Goal: Task Accomplishment & Management: Manage account settings

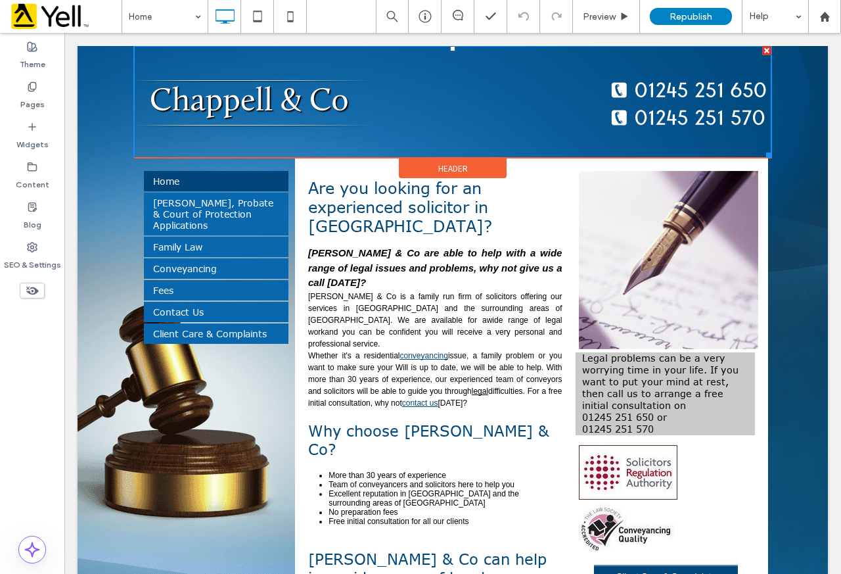
click at [691, 89] on img at bounding box center [452, 102] width 637 height 112
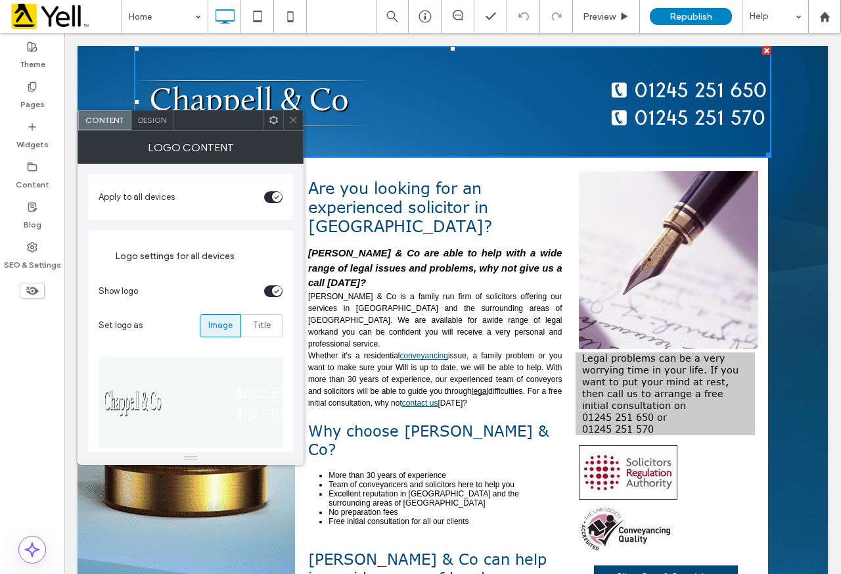
click at [671, 98] on img at bounding box center [452, 102] width 637 height 112
click at [166, 125] on div "Design" at bounding box center [152, 120] width 42 height 20
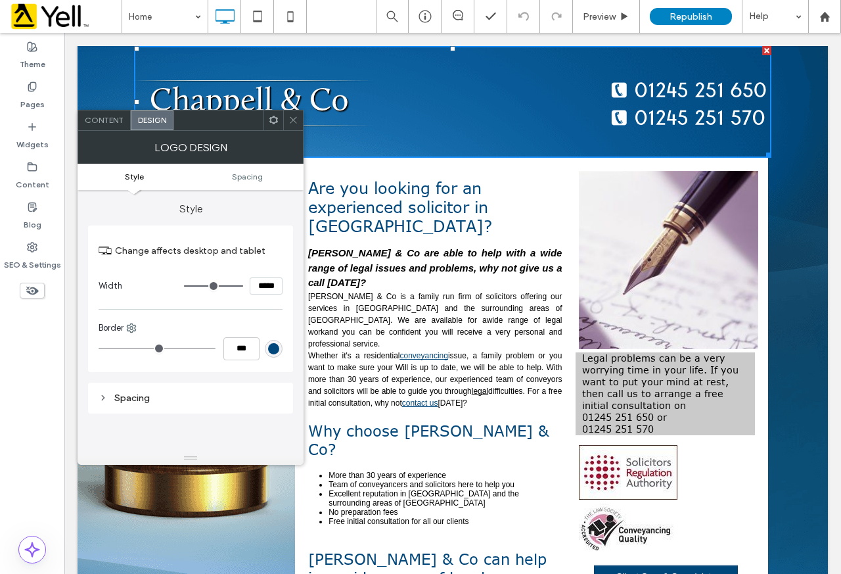
click at [296, 120] on icon at bounding box center [293, 120] width 10 height 10
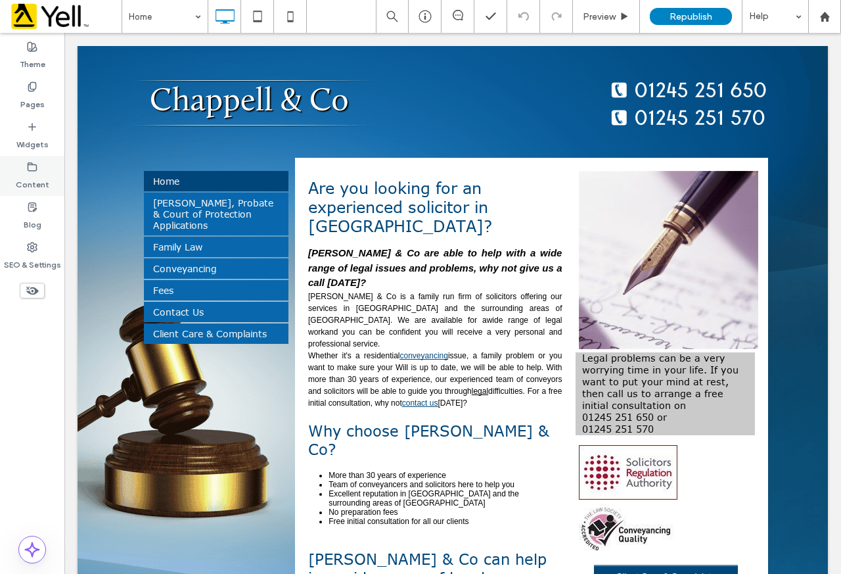
click at [37, 173] on label "Content" at bounding box center [33, 181] width 34 height 18
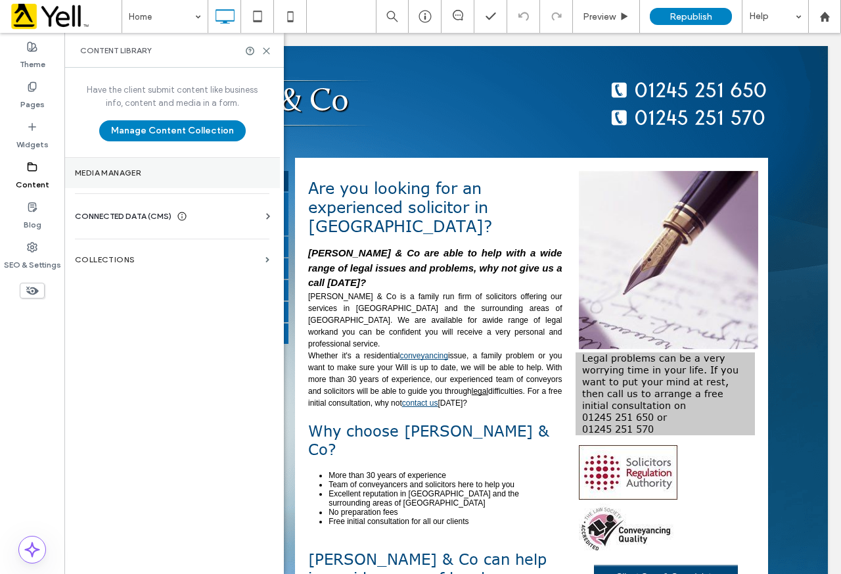
click at [143, 168] on label "Media Manager" at bounding box center [172, 172] width 195 height 9
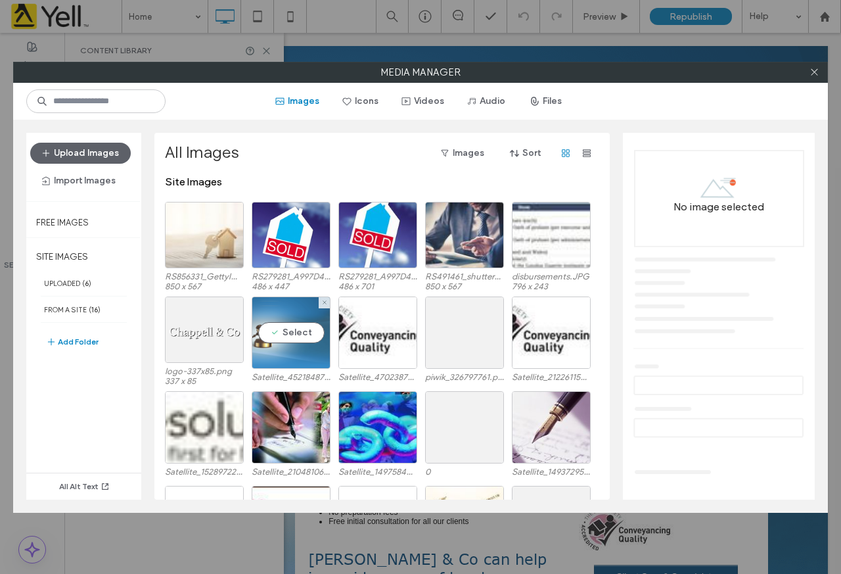
click at [290, 338] on div "Select" at bounding box center [291, 332] width 79 height 72
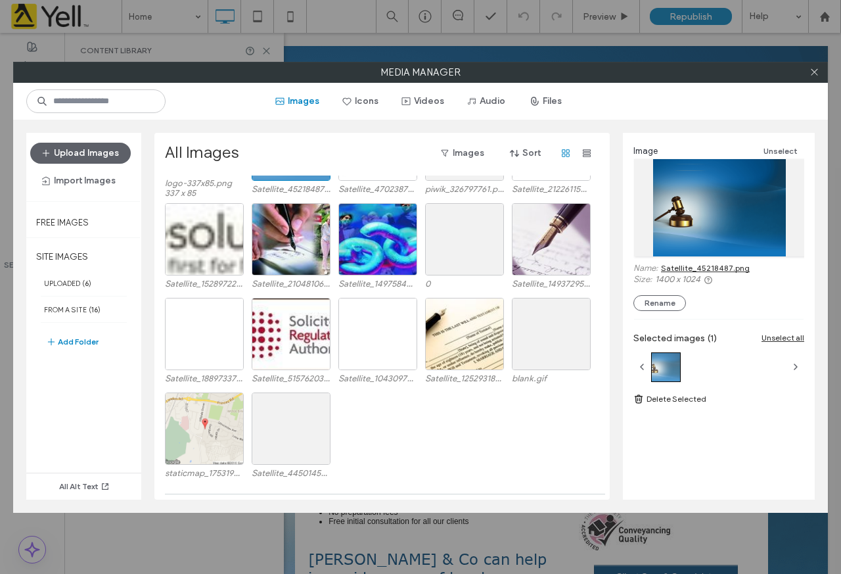
scroll to position [122, 0]
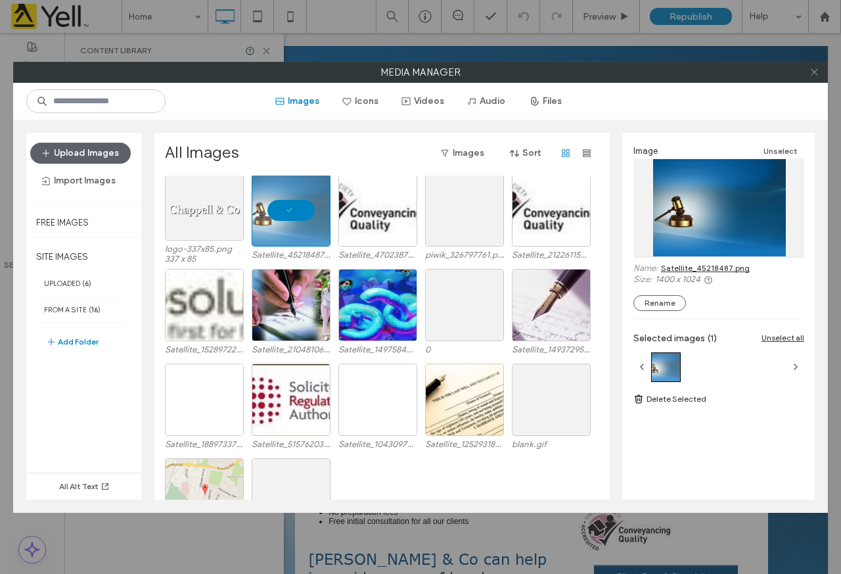
click at [817, 73] on icon at bounding box center [815, 72] width 10 height 10
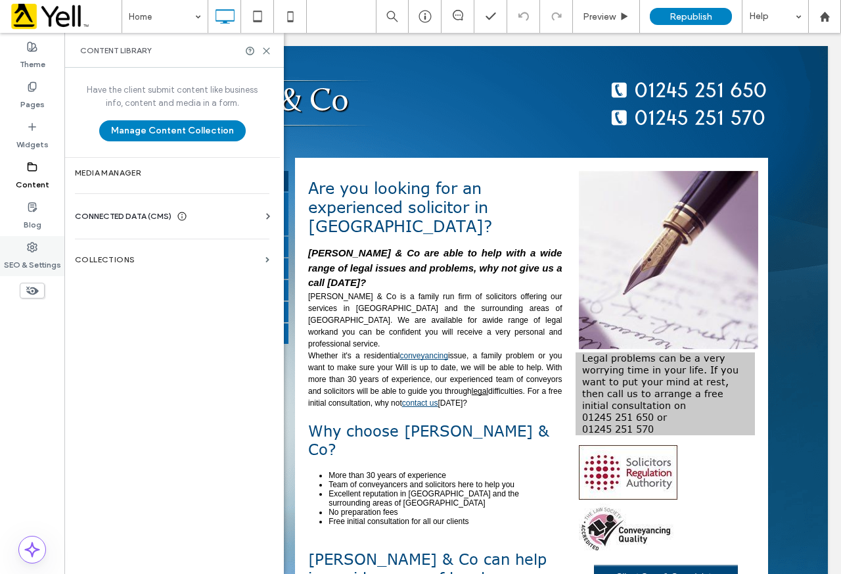
click at [37, 253] on label "SEO & Settings" at bounding box center [32, 261] width 57 height 18
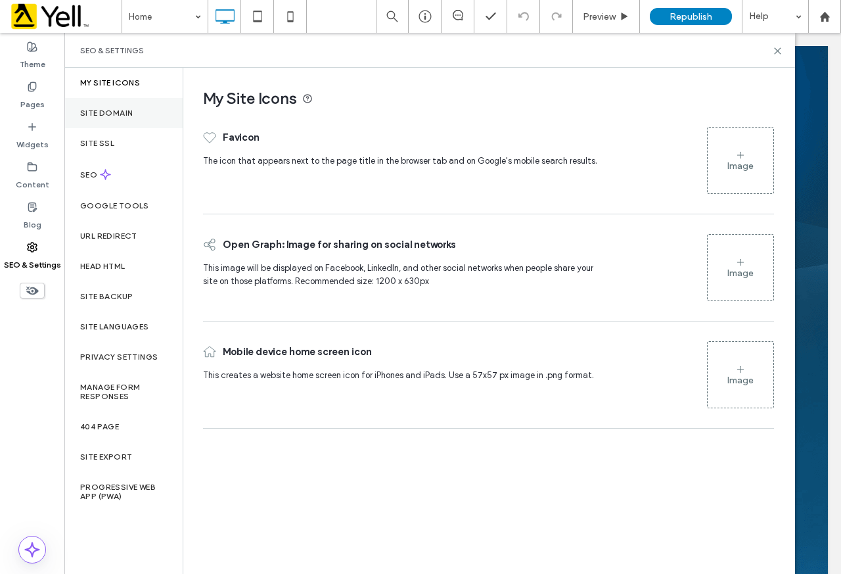
click at [143, 108] on div "Site Domain" at bounding box center [123, 113] width 118 height 30
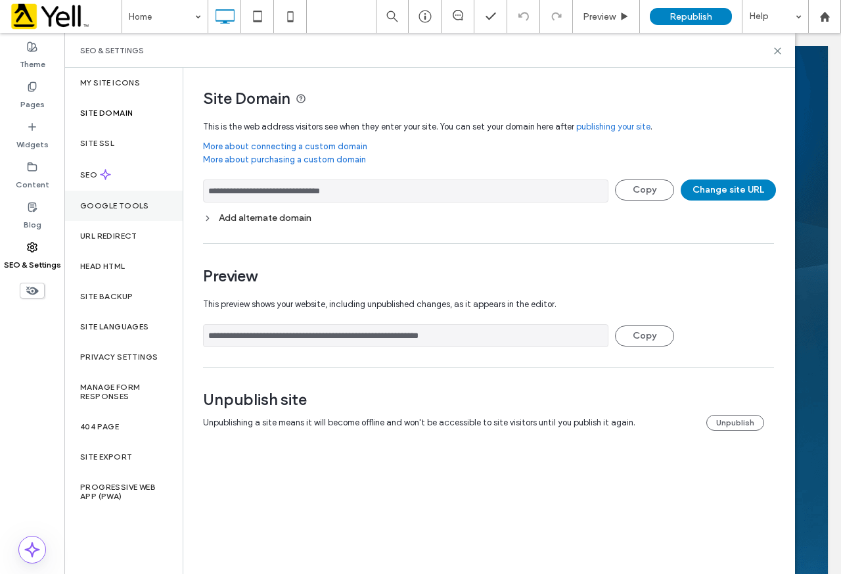
drag, startPoint x: 408, startPoint y: 191, endPoint x: 150, endPoint y: 191, distance: 258.2
click at [150, 191] on div "**********" at bounding box center [429, 321] width 731 height 506
click at [778, 57] on div "SEO & Settings" at bounding box center [429, 50] width 731 height 35
click at [776, 45] on div "SEO & Settings" at bounding box center [429, 50] width 731 height 35
click at [779, 52] on use at bounding box center [778, 51] width 6 height 6
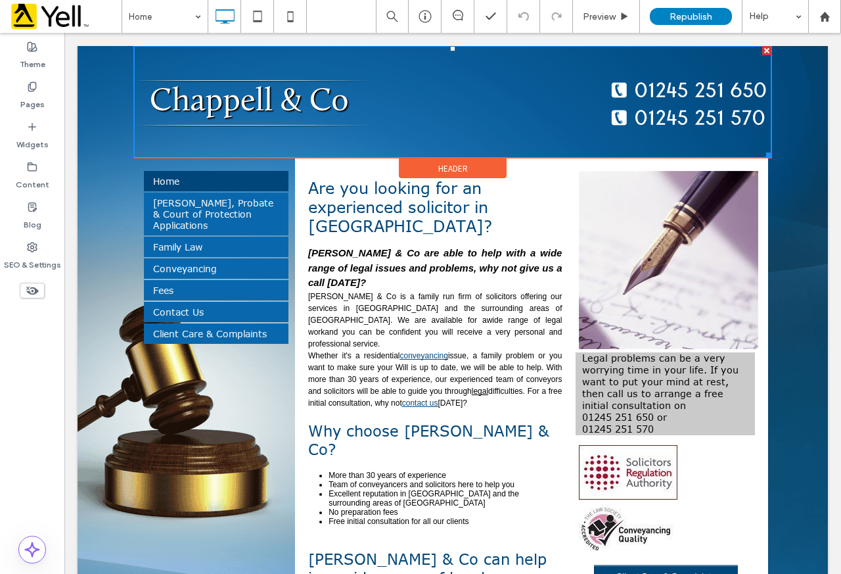
click at [501, 108] on img at bounding box center [452, 102] width 637 height 112
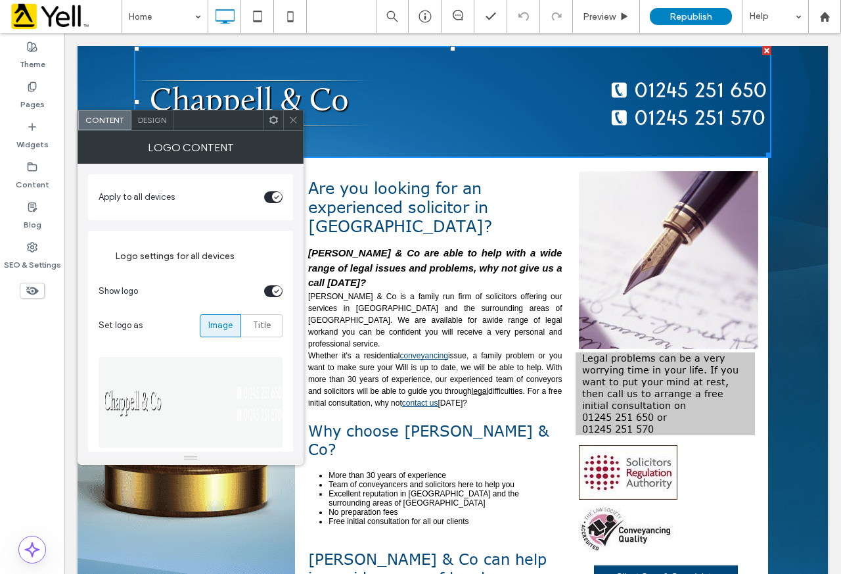
click at [292, 122] on use at bounding box center [293, 120] width 7 height 7
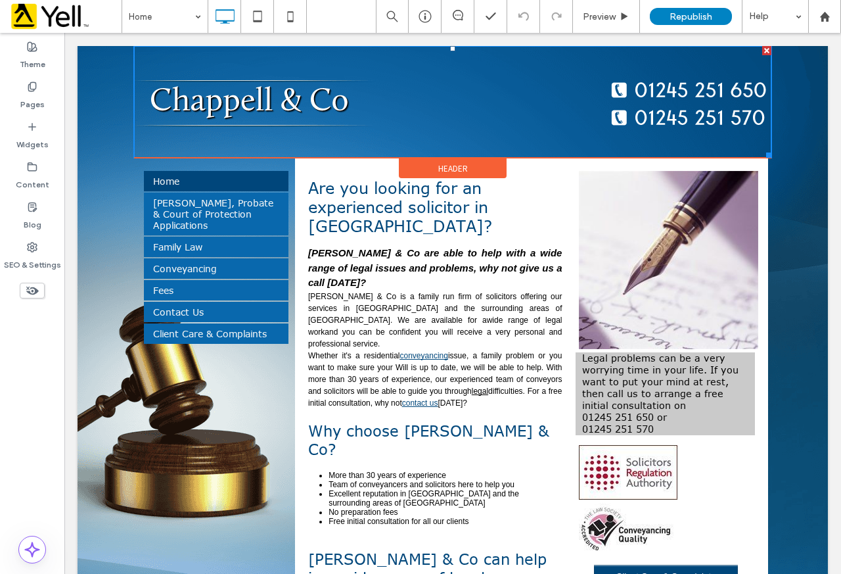
click at [509, 106] on img at bounding box center [452, 102] width 637 height 112
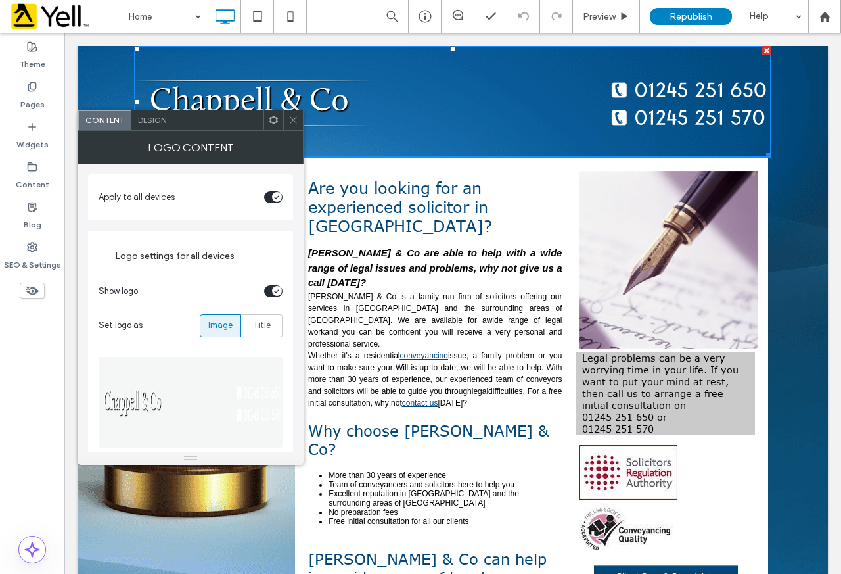
click at [296, 123] on use at bounding box center [293, 120] width 7 height 7
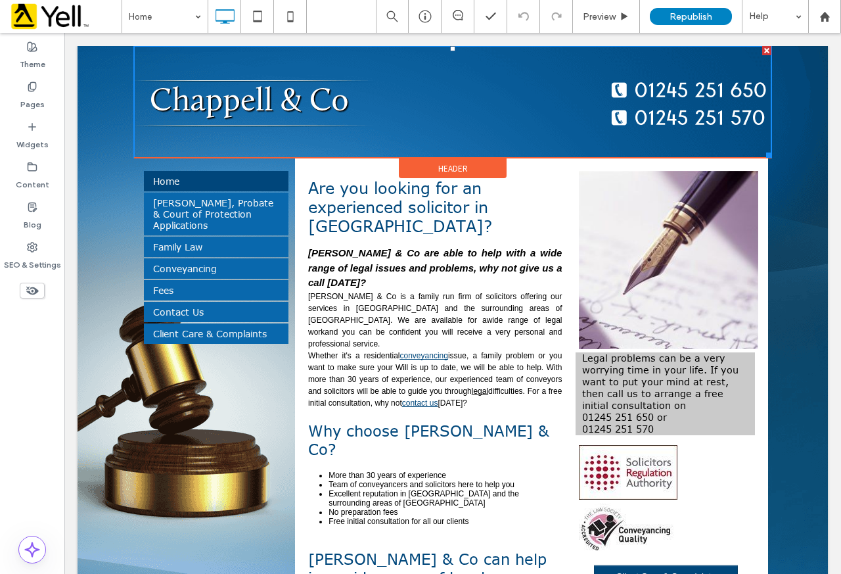
click at [378, 113] on img at bounding box center [452, 102] width 637 height 112
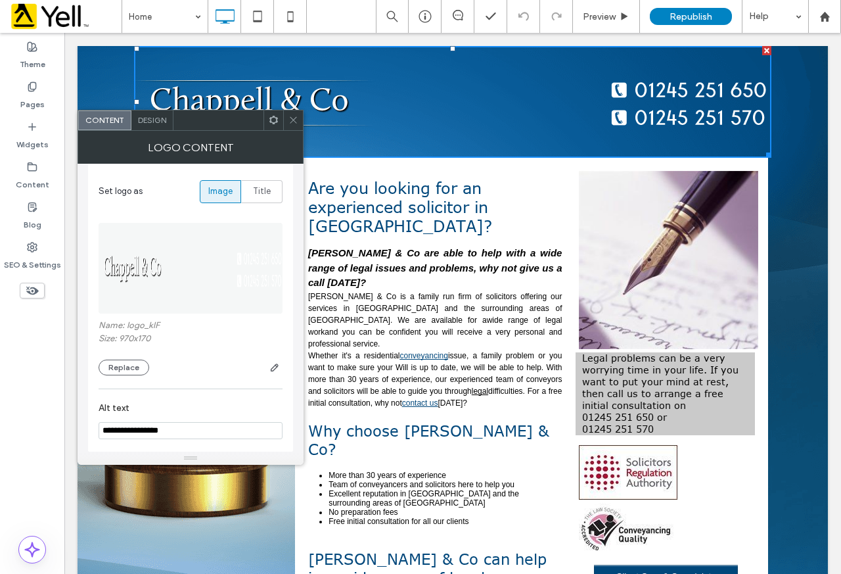
scroll to position [135, 0]
click at [118, 367] on button "Replace" at bounding box center [124, 367] width 51 height 16
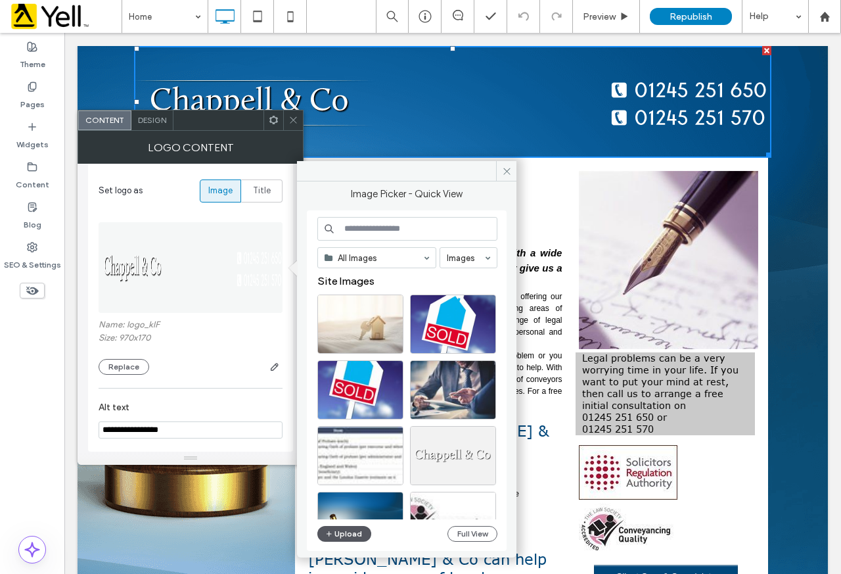
click at [337, 536] on button "Upload" at bounding box center [344, 534] width 54 height 16
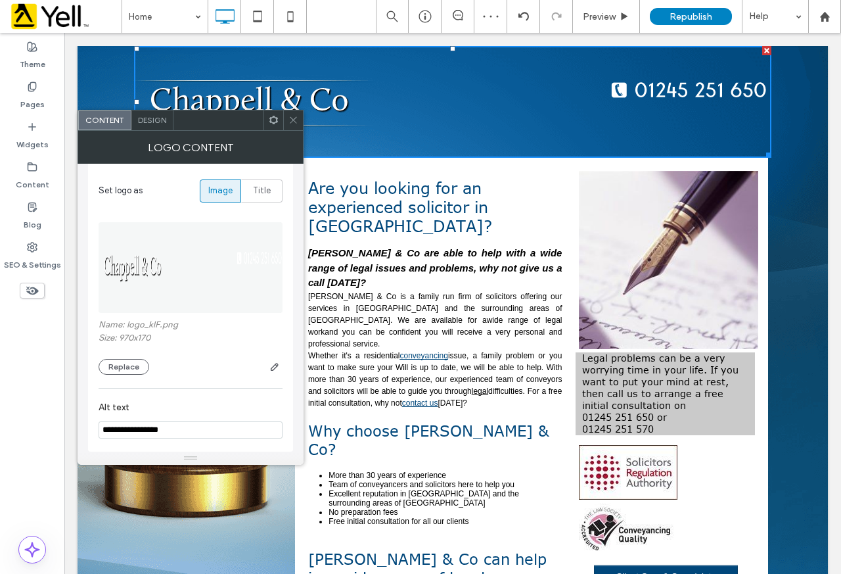
click at [292, 115] on icon at bounding box center [293, 120] width 10 height 10
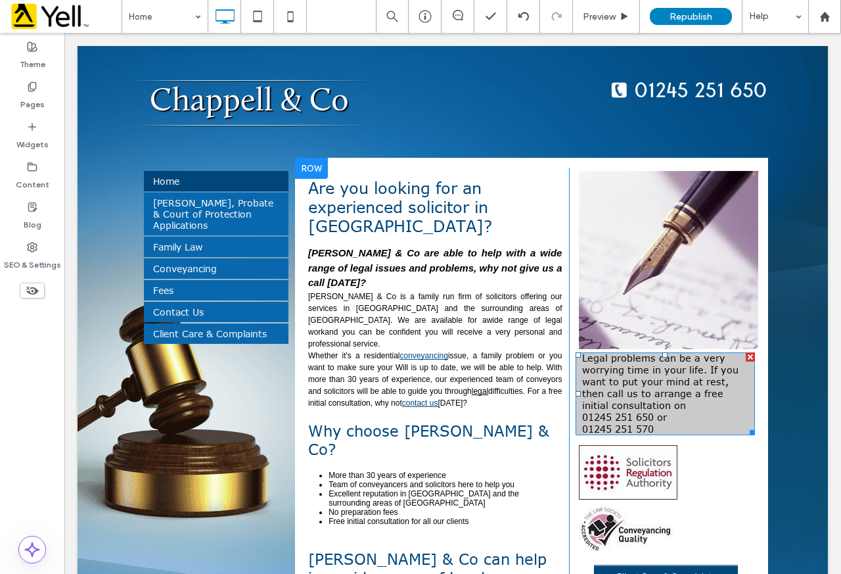
click at [610, 400] on p "Legal problems can be a very worrying time in your life. If you want to put you…" at bounding box center [665, 393] width 166 height 83
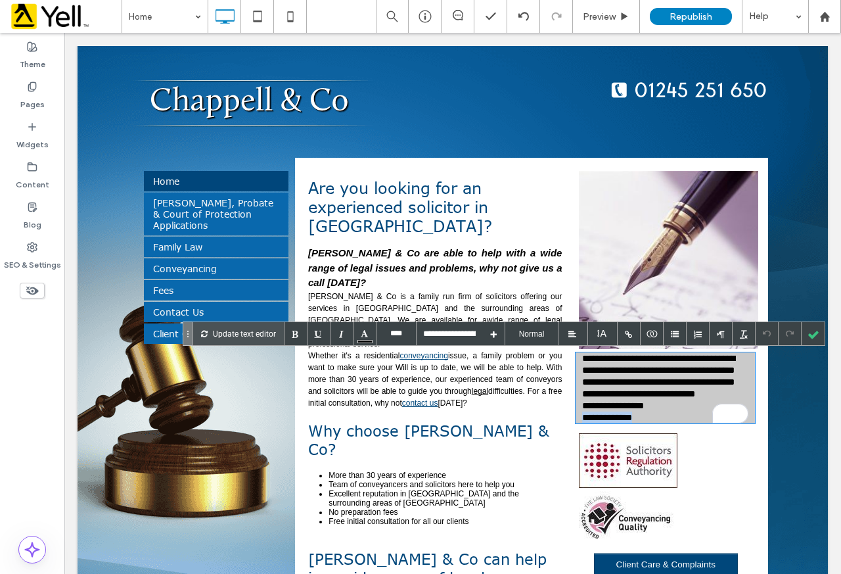
drag, startPoint x: 641, startPoint y: 415, endPoint x: 564, endPoint y: 415, distance: 76.9
click at [569, 415] on div "**********" at bounding box center [662, 463] width 186 height 591
click at [657, 406] on p "**********" at bounding box center [665, 387] width 166 height 71
click at [817, 331] on div at bounding box center [813, 333] width 23 height 23
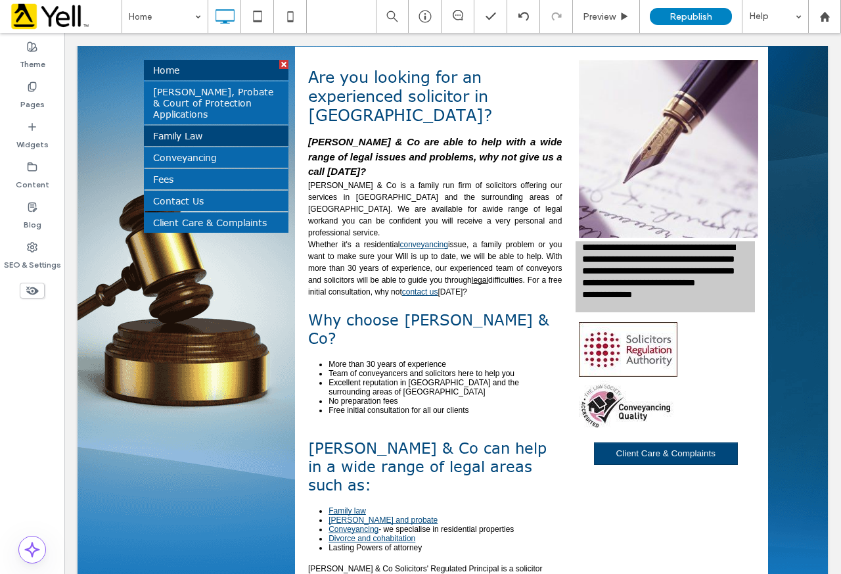
scroll to position [131, 0]
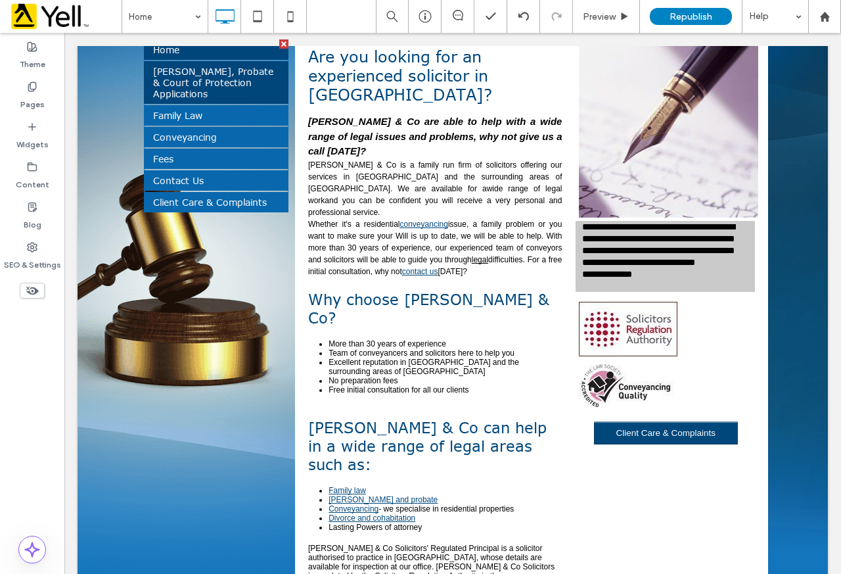
click at [227, 80] on span "[PERSON_NAME], Probate & Court of Protection Applications" at bounding box center [213, 83] width 120 height 34
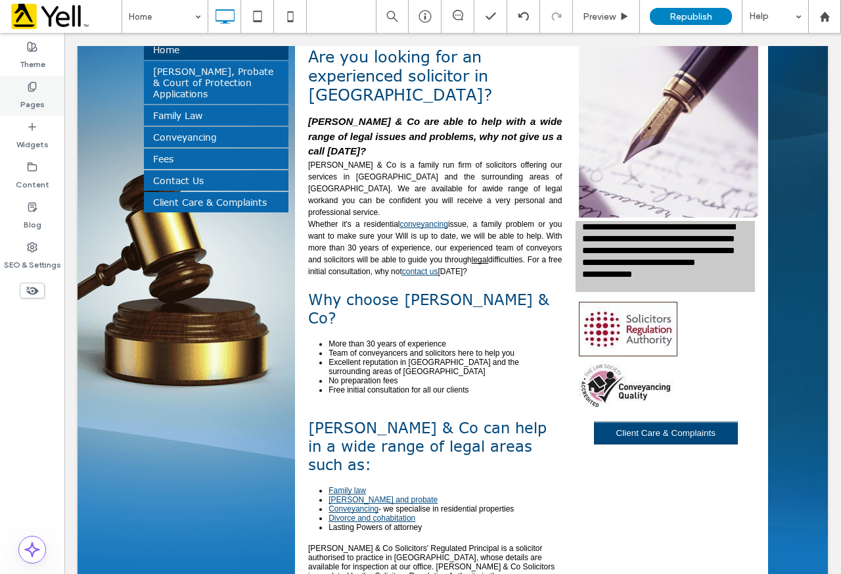
click at [18, 97] on div "Pages" at bounding box center [32, 96] width 64 height 40
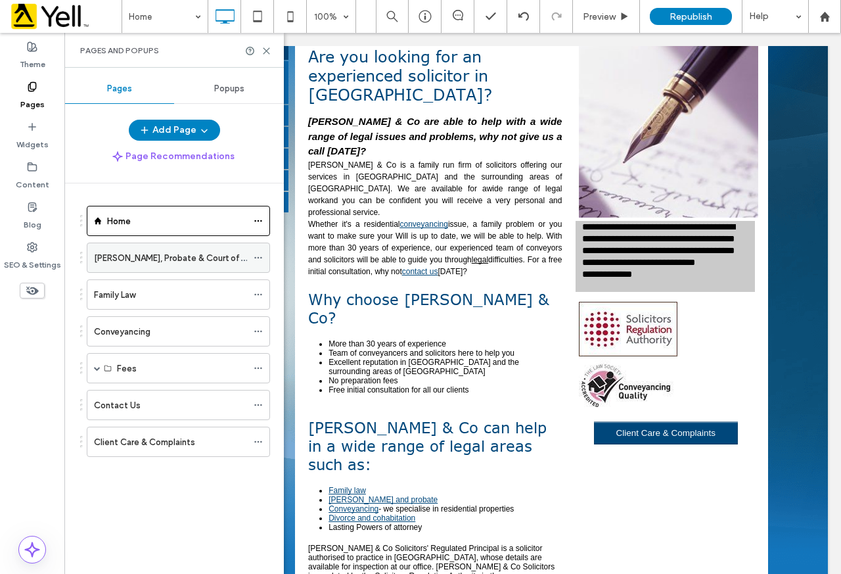
drag, startPoint x: 156, startPoint y: 260, endPoint x: 183, endPoint y: 248, distance: 29.7
click at [156, 260] on label "[PERSON_NAME], Probate & Court of Protection Applications" at bounding box center [215, 257] width 243 height 23
click at [267, 55] on icon at bounding box center [267, 51] width 10 height 10
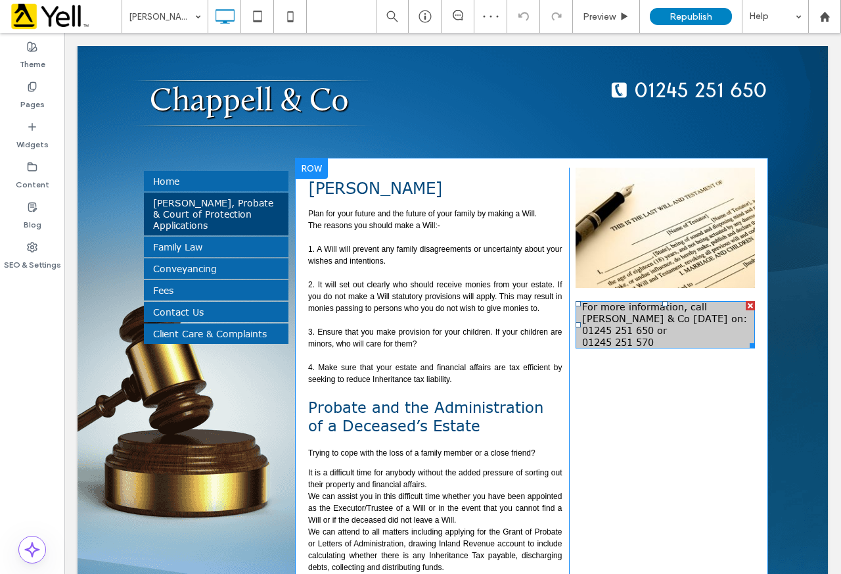
click at [643, 338] on p "For more information, call [PERSON_NAME] & Co [DATE] on: 01245 251 650 or 01245…" at bounding box center [665, 324] width 166 height 47
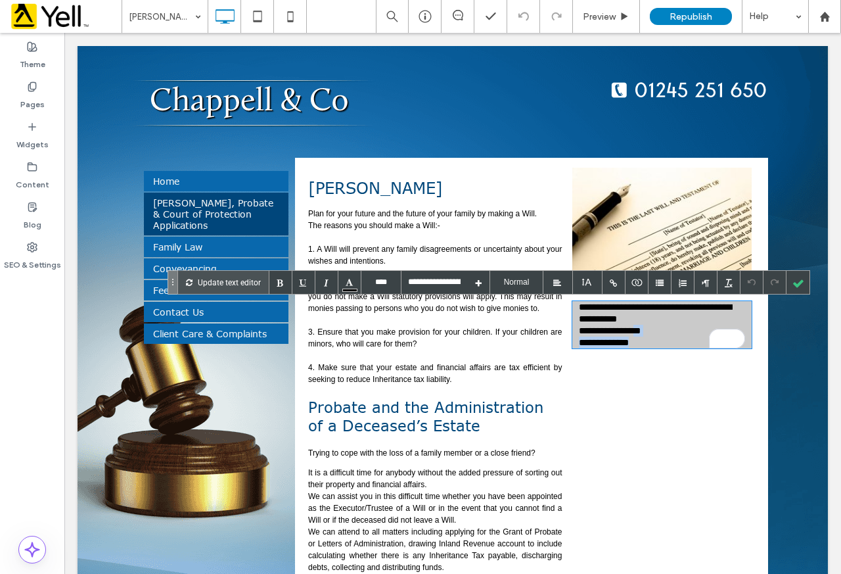
drag, startPoint x: 643, startPoint y: 342, endPoint x: 637, endPoint y: 331, distance: 12.1
click at [637, 331] on p "**********" at bounding box center [662, 324] width 166 height 47
click at [799, 278] on div at bounding box center [798, 282] width 23 height 23
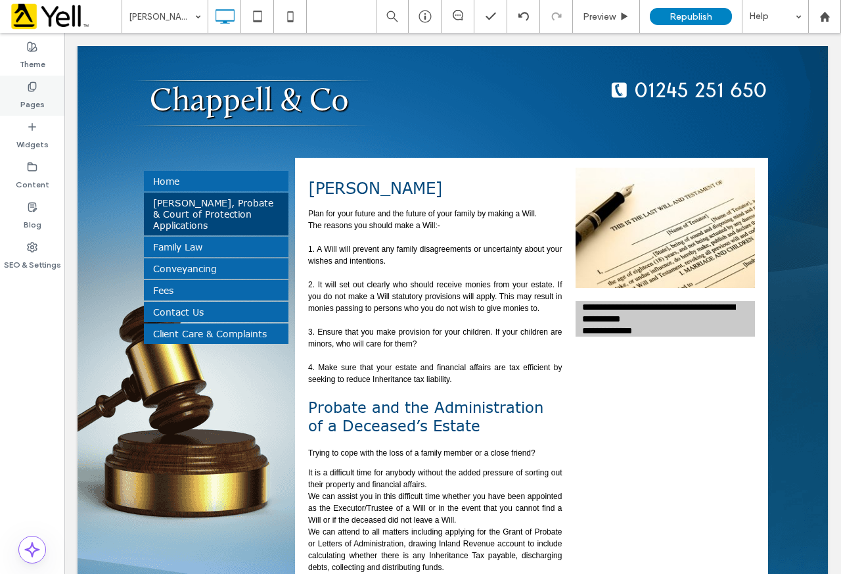
click at [16, 92] on div "Pages" at bounding box center [32, 96] width 64 height 40
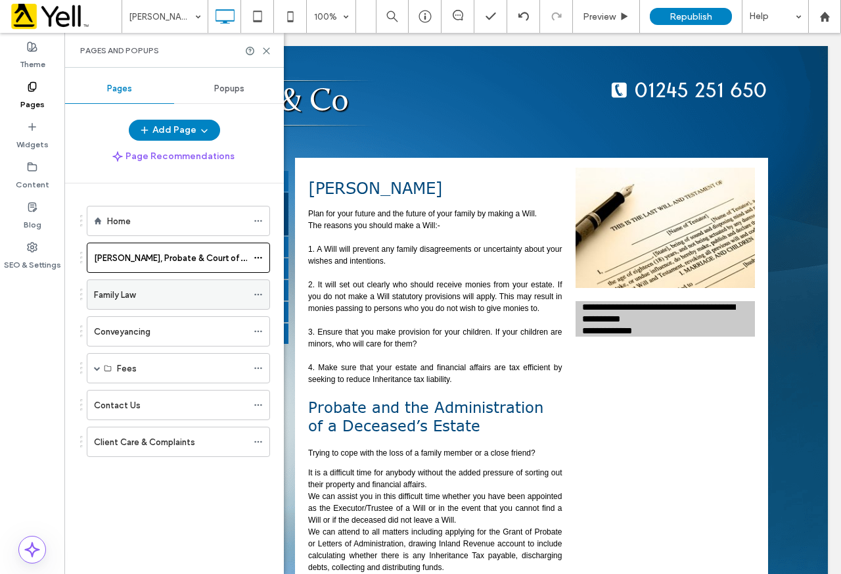
click at [147, 294] on div "Family Law" at bounding box center [170, 295] width 153 height 14
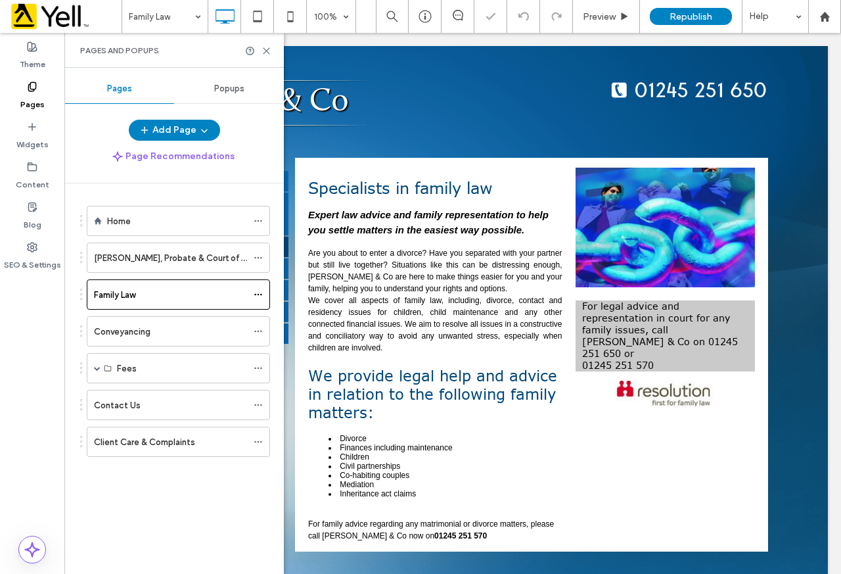
click at [269, 45] on div "Pages and Popups" at bounding box center [173, 50] width 219 height 35
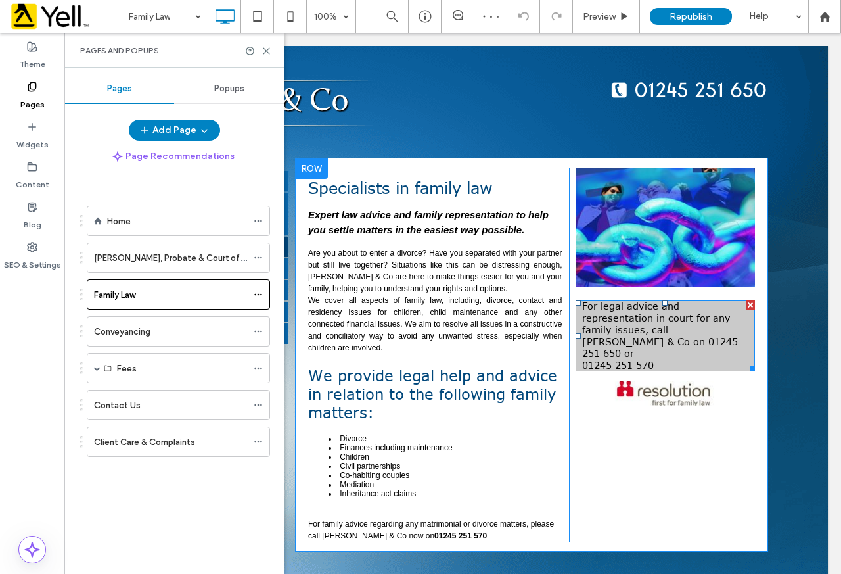
click at [636, 339] on p "For legal advice and representation in court for any family issues, call [PERSO…" at bounding box center [665, 335] width 166 height 71
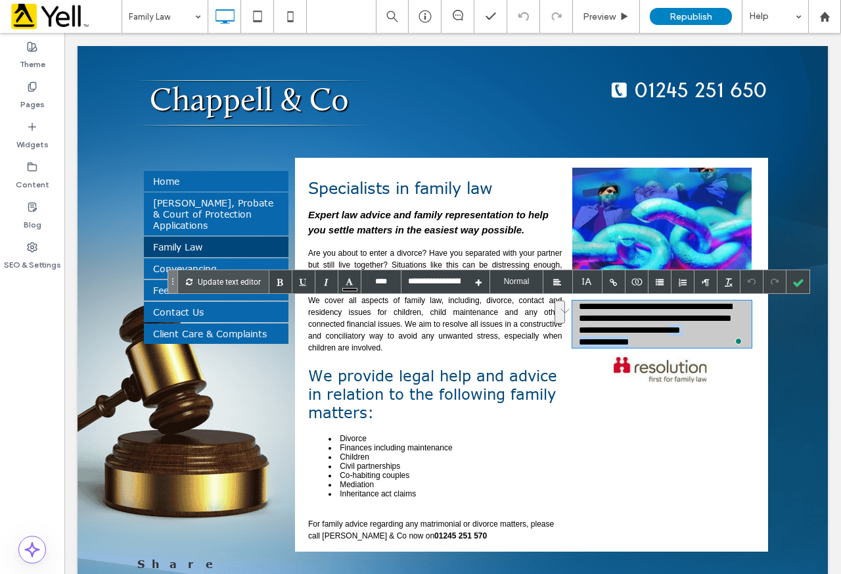
drag, startPoint x: 643, startPoint y: 339, endPoint x: 710, endPoint y: 333, distance: 67.3
click at [710, 333] on p "**********" at bounding box center [662, 323] width 166 height 47
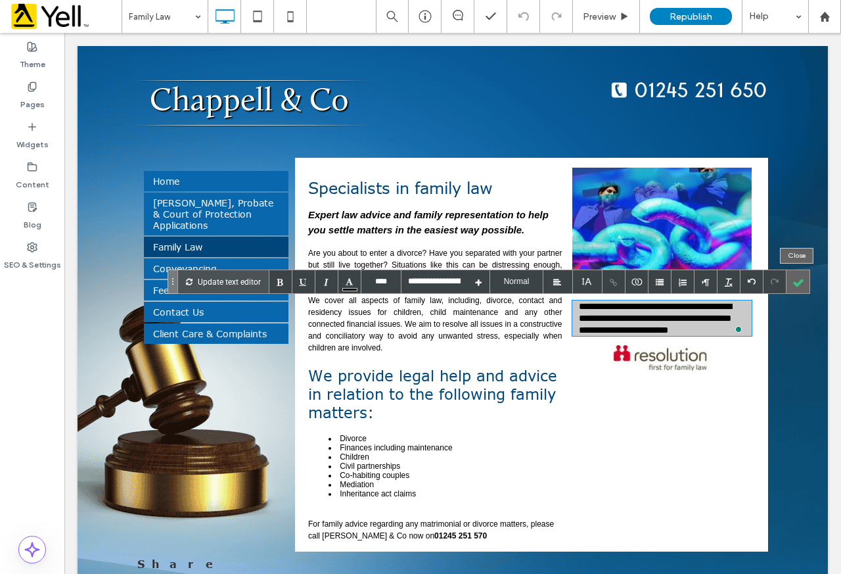
click at [796, 283] on div at bounding box center [798, 281] width 23 height 23
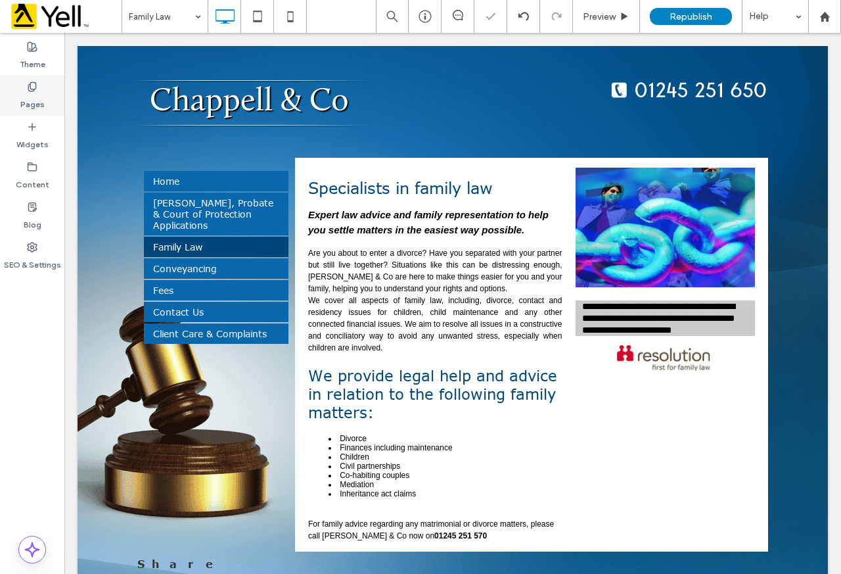
click at [25, 88] on div "Pages" at bounding box center [32, 96] width 64 height 40
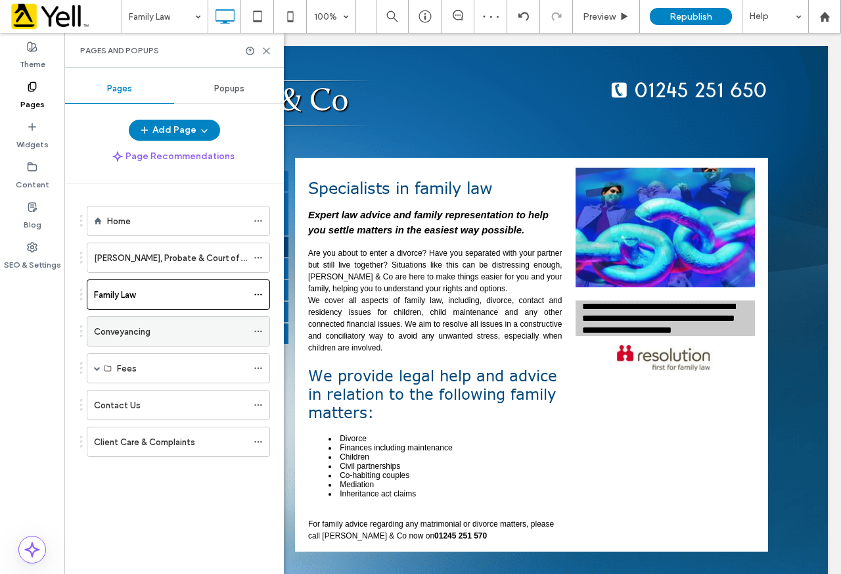
click at [171, 332] on div "Conveyancing" at bounding box center [170, 332] width 153 height 14
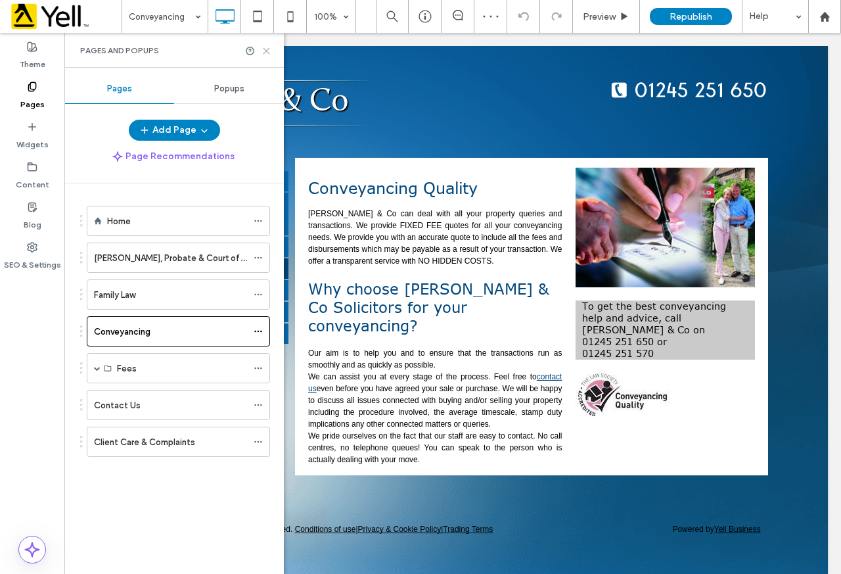
click at [267, 55] on icon at bounding box center [267, 51] width 10 height 10
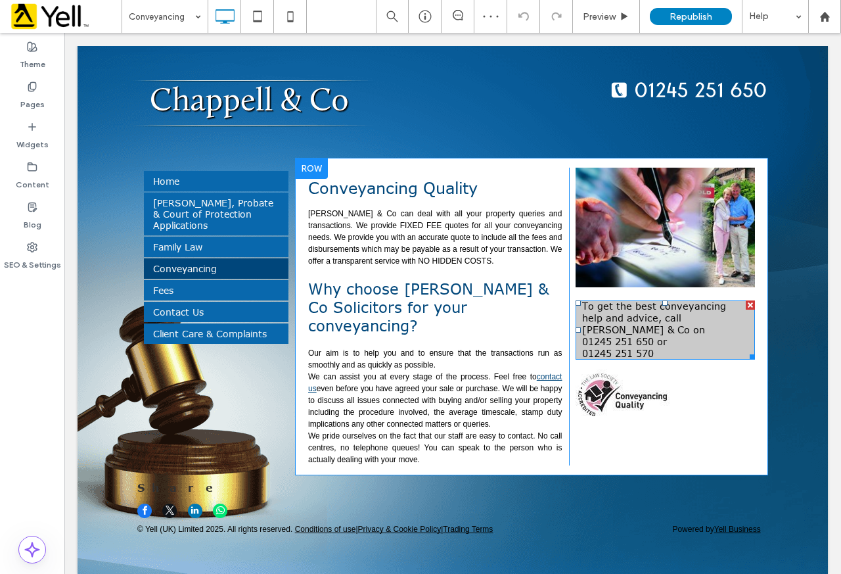
click at [641, 336] on p "To get the best conveyancing help and advice, call [PERSON_NAME] & Co on 01245 …" at bounding box center [665, 329] width 166 height 59
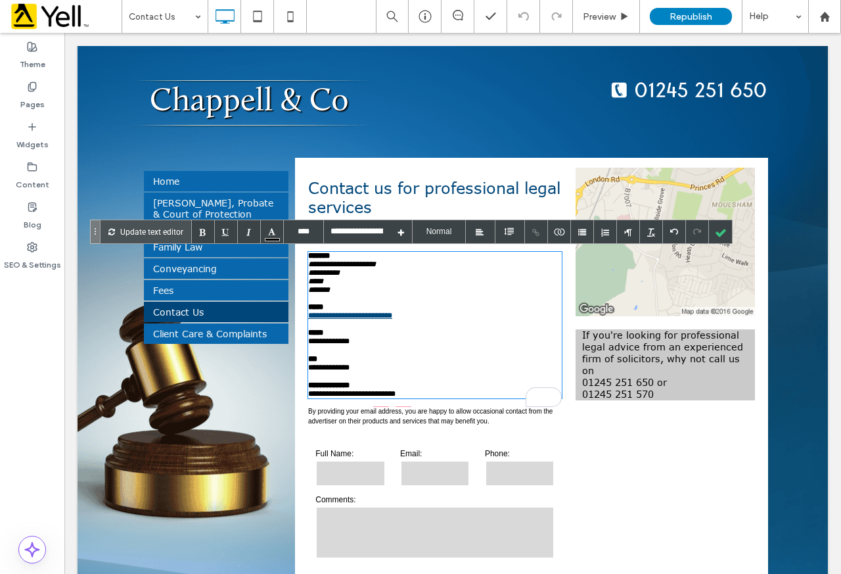
type input "****"
type input "**********"
click at [601, 495] on div "If you're looking for professional legal advice from an experienced firm of sol…" at bounding box center [662, 394] width 186 height 452
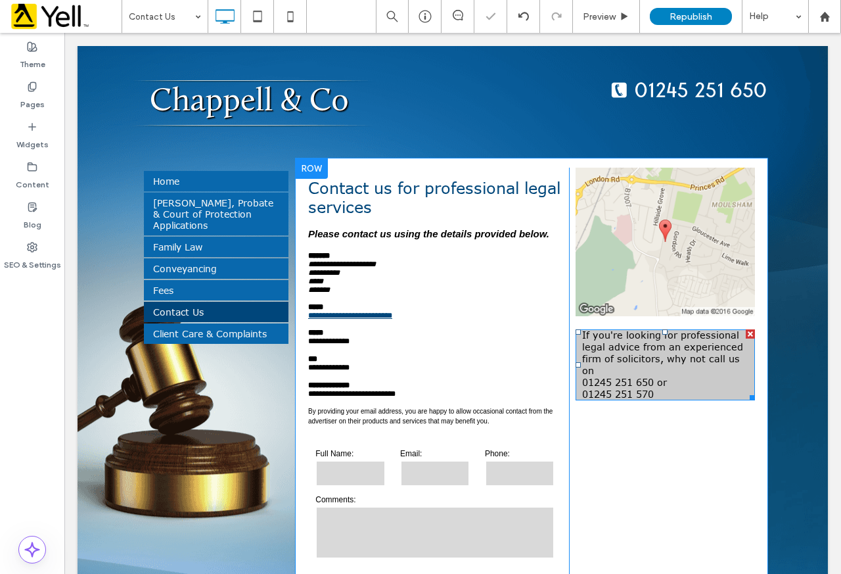
click at [649, 378] on p "If you're looking for professional legal advice from an experienced firm of sol…" at bounding box center [665, 364] width 166 height 71
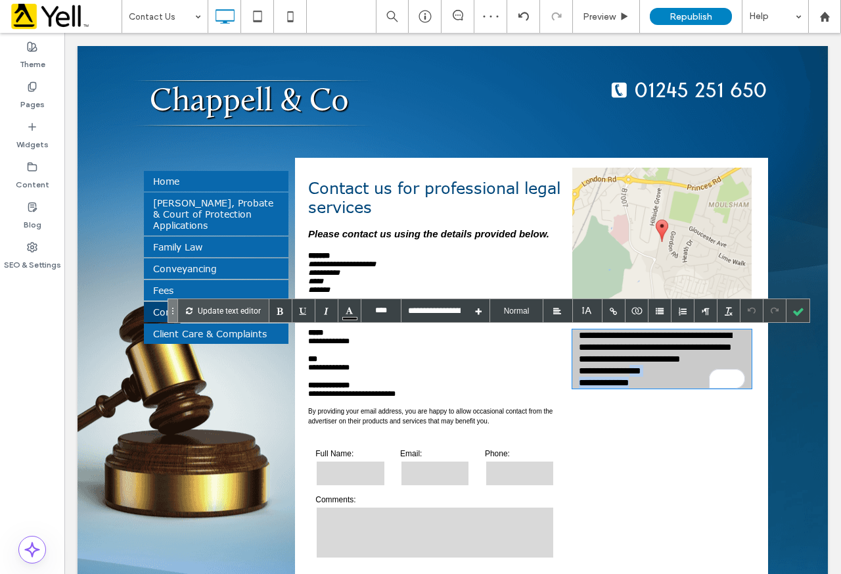
drag, startPoint x: 647, startPoint y: 384, endPoint x: 635, endPoint y: 368, distance: 20.6
click at [635, 368] on p "**********" at bounding box center [662, 358] width 166 height 59
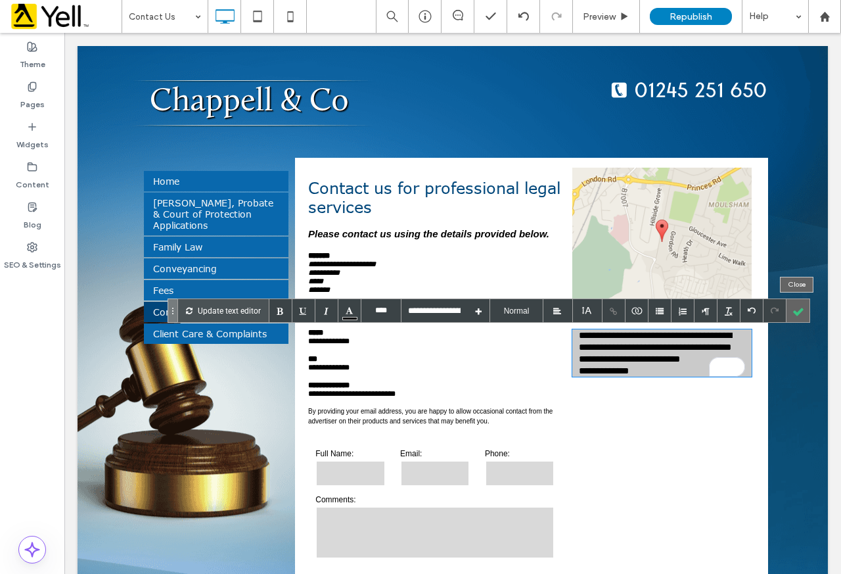
click at [794, 306] on div at bounding box center [798, 310] width 23 height 23
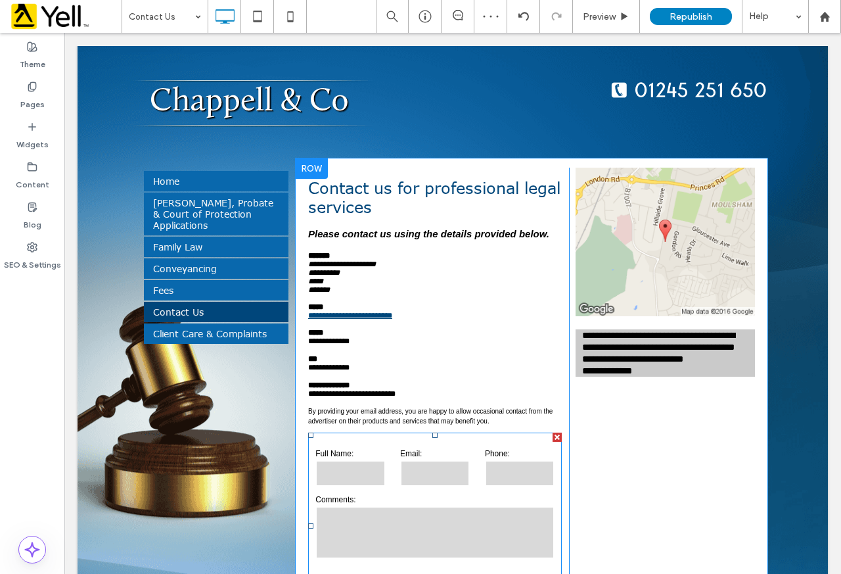
click at [382, 459] on div "Full Name:" at bounding box center [350, 468] width 85 height 39
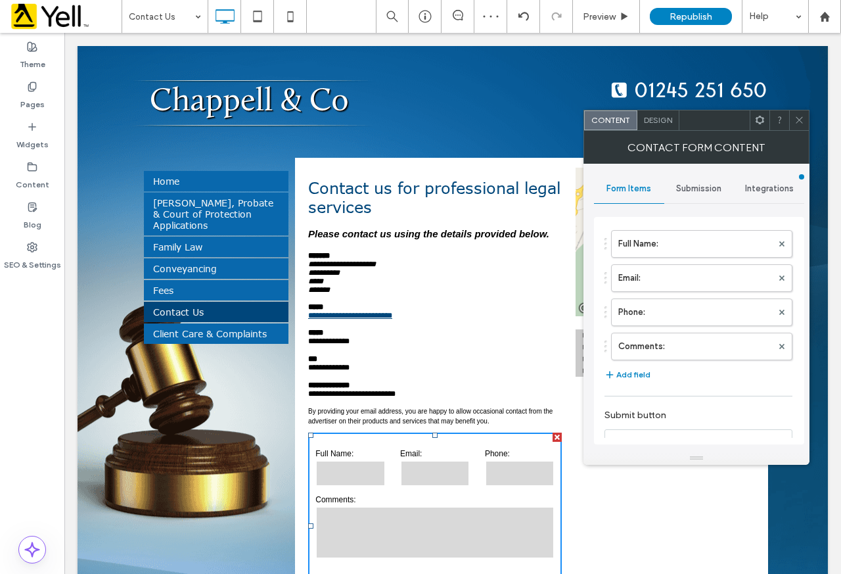
type input "**********"
click at [697, 174] on div "Submission" at bounding box center [699, 188] width 70 height 29
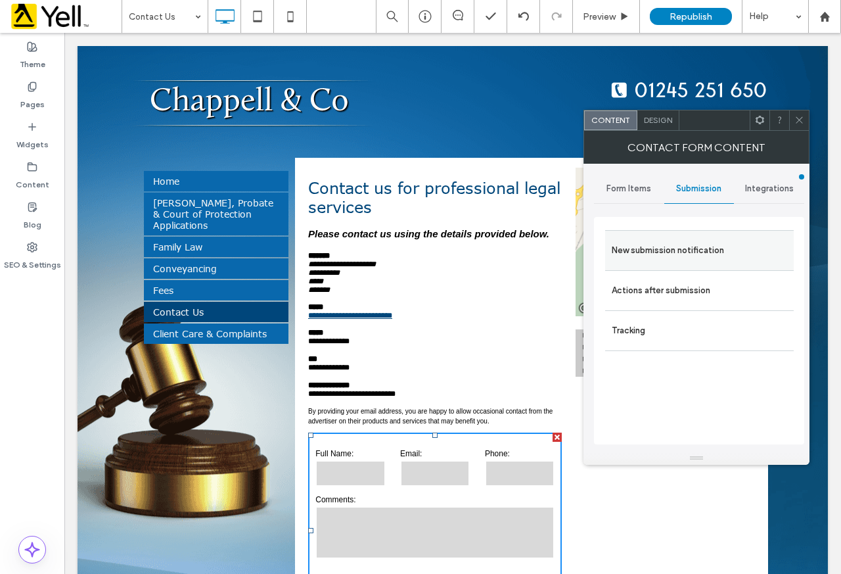
click at [678, 251] on label "New submission notification" at bounding box center [699, 250] width 175 height 26
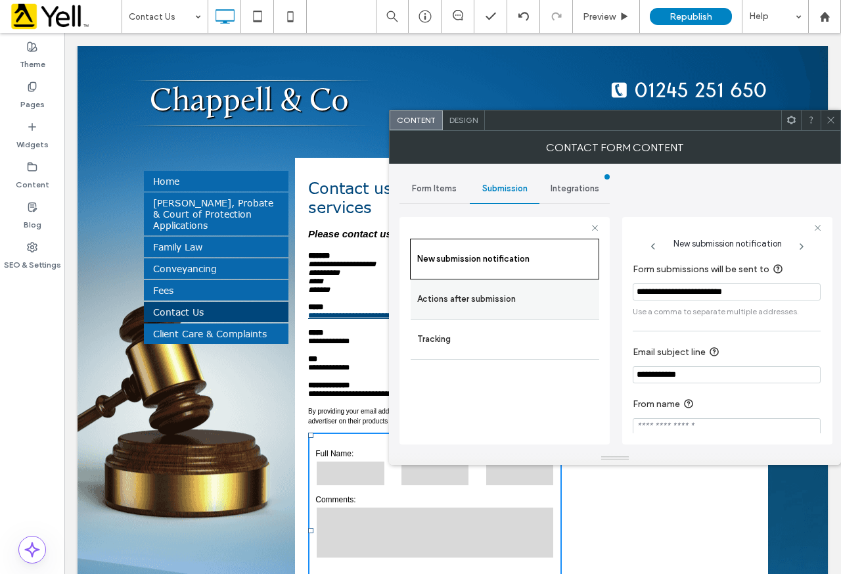
drag, startPoint x: 771, startPoint y: 294, endPoint x: 563, endPoint y: 309, distance: 208.9
click at [567, 309] on div "**********" at bounding box center [505, 328] width 210 height 244
click at [50, 421] on div "Theme Pages Widgets Content Blog SEO & Settings" at bounding box center [32, 303] width 64 height 541
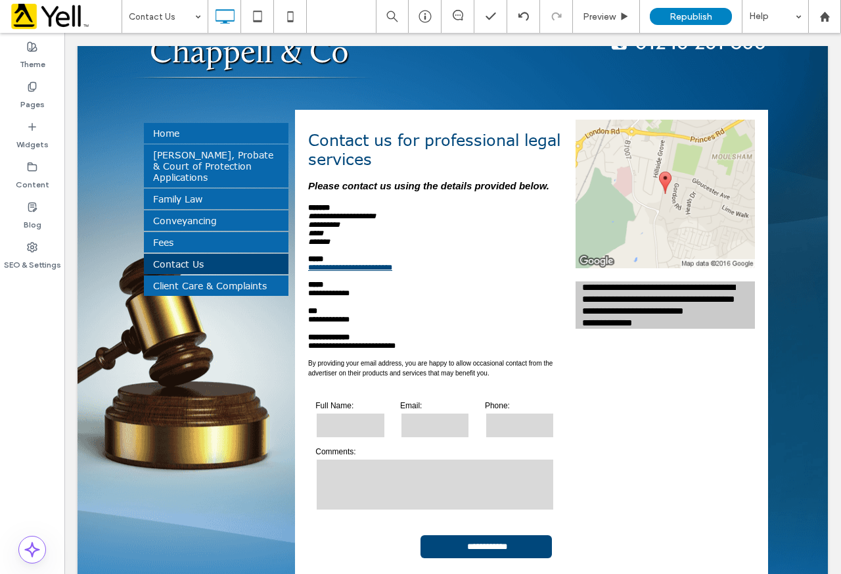
scroll to position [66, 0]
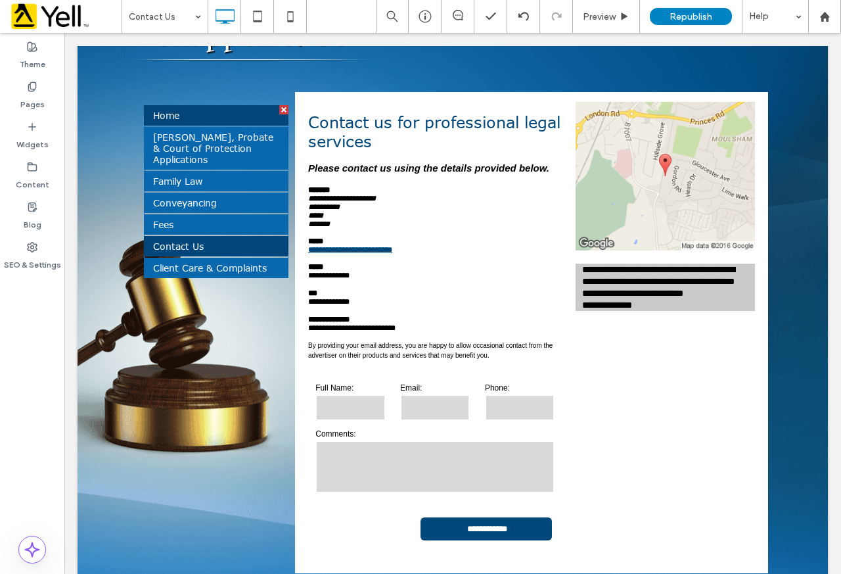
click at [175, 116] on link "Home" at bounding box center [216, 115] width 145 height 20
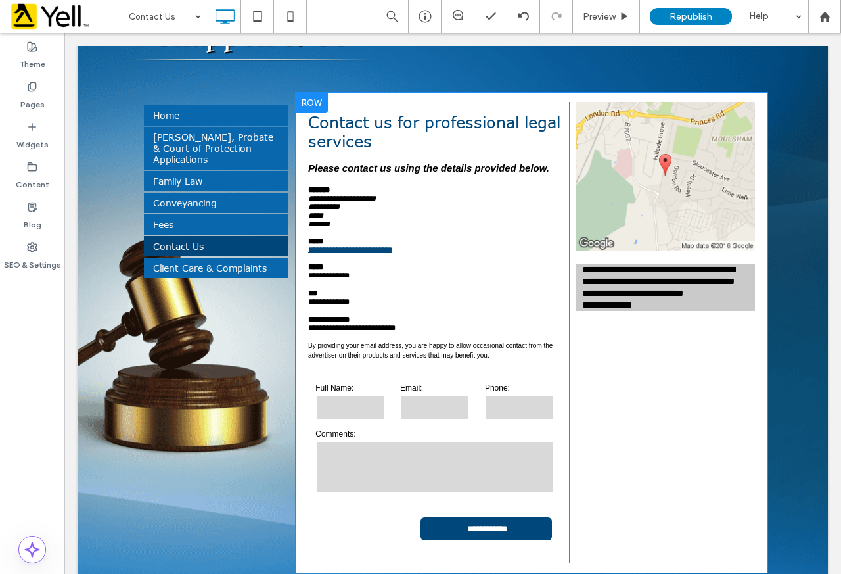
click at [739, 501] on div "**********" at bounding box center [662, 332] width 186 height 461
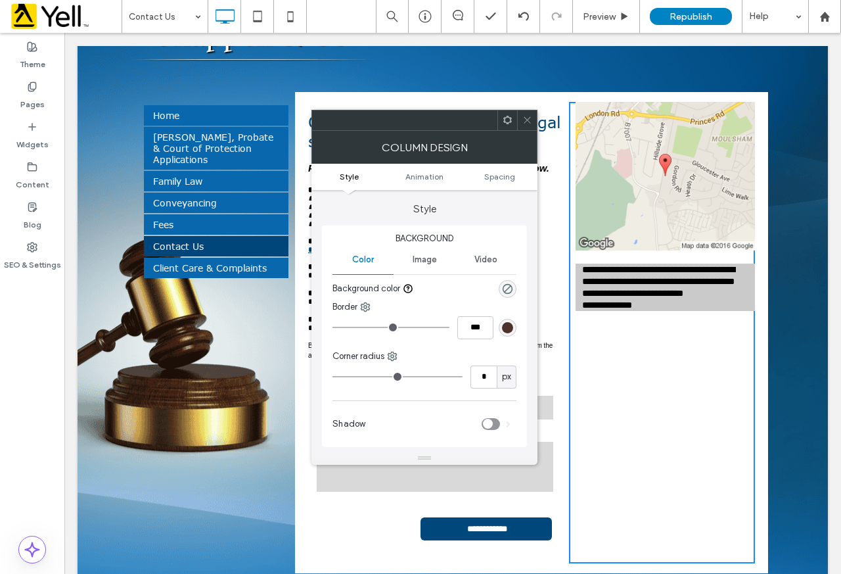
click at [515, 459] on div at bounding box center [424, 457] width 226 height 13
click at [527, 118] on icon at bounding box center [527, 120] width 10 height 10
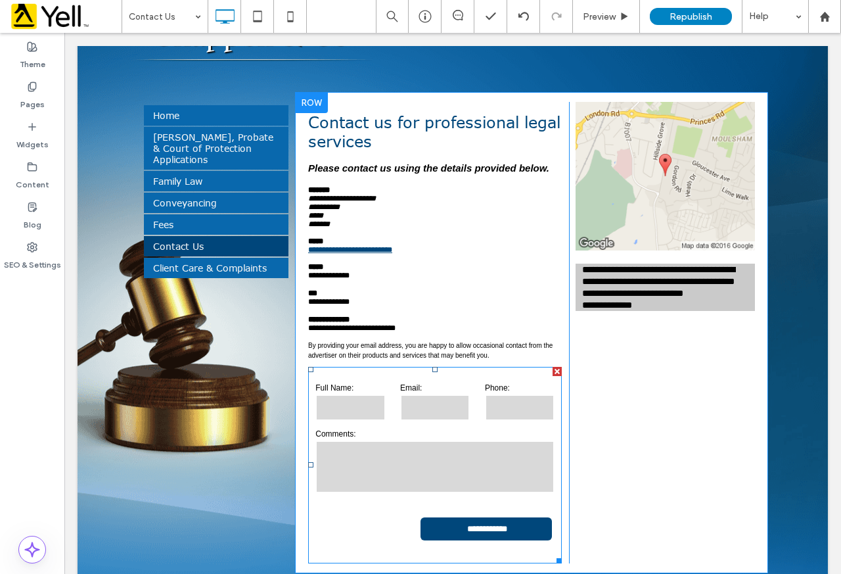
click at [435, 383] on form "**********" at bounding box center [435, 465] width 254 height 196
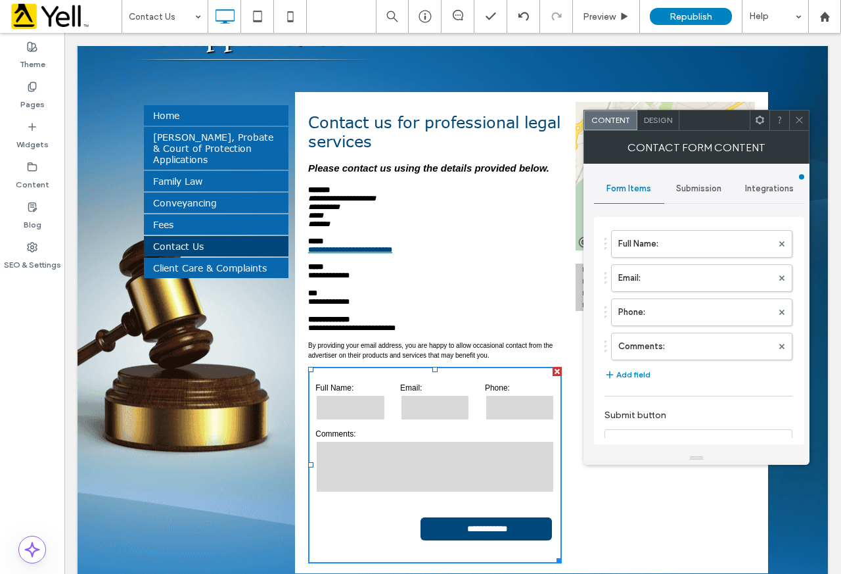
type input "**********"
click at [708, 191] on span "Submission" at bounding box center [698, 188] width 45 height 11
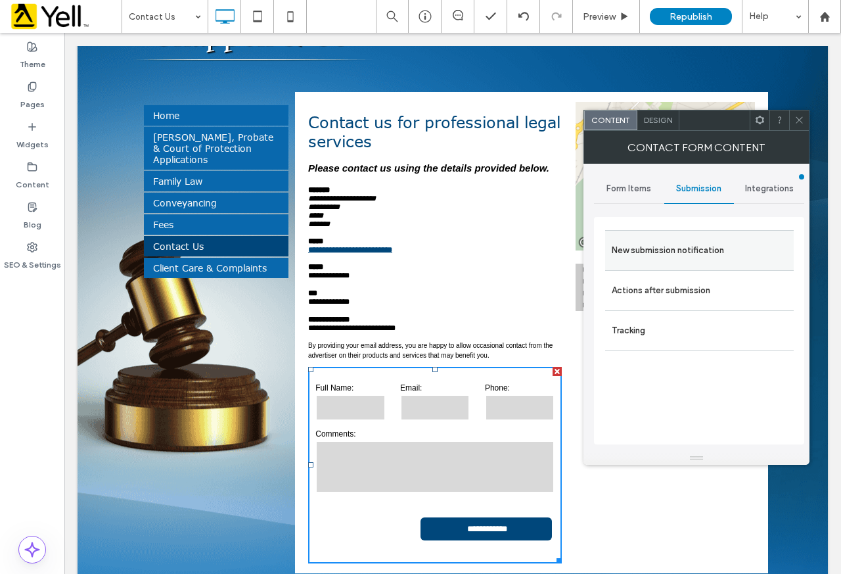
click at [662, 252] on label "New submission notification" at bounding box center [699, 250] width 175 height 26
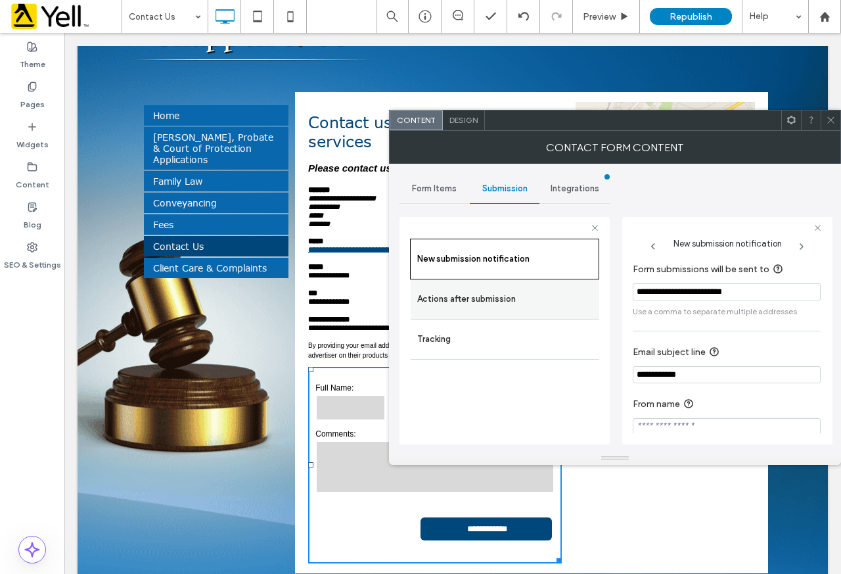
drag, startPoint x: 734, startPoint y: 289, endPoint x: 574, endPoint y: 285, distance: 159.7
click at [574, 285] on div "**********" at bounding box center [505, 328] width 210 height 244
paste input "Form submissions will be sent to"
type input "**********"
click at [547, 400] on div "New submission notification Actions after submission Tracking" at bounding box center [504, 338] width 189 height 199
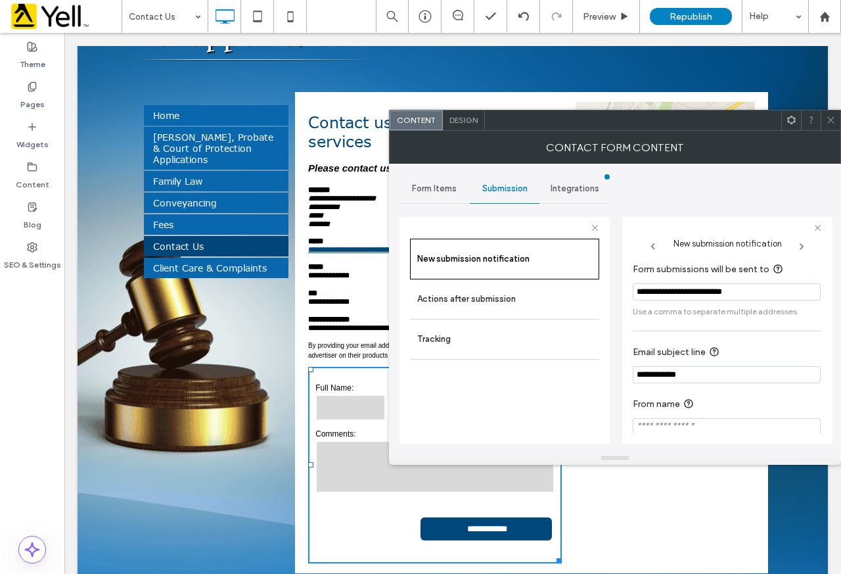
drag, startPoint x: 762, startPoint y: 292, endPoint x: 735, endPoint y: 260, distance: 42.0
click at [656, 286] on input "**********" at bounding box center [727, 291] width 188 height 17
click at [831, 131] on div "Contact Form Content" at bounding box center [615, 147] width 452 height 33
click at [830, 125] on span at bounding box center [831, 120] width 10 height 20
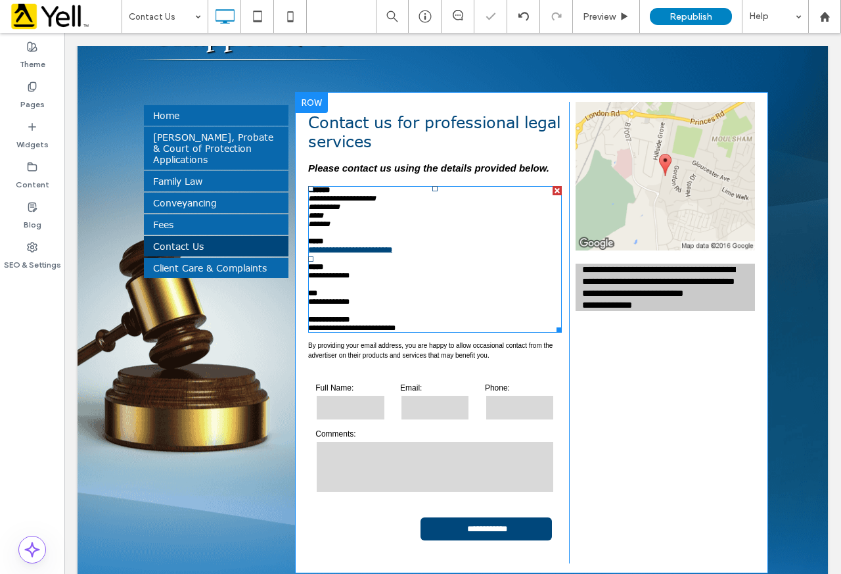
click at [407, 254] on div "**********" at bounding box center [435, 250] width 254 height 9
type input "****"
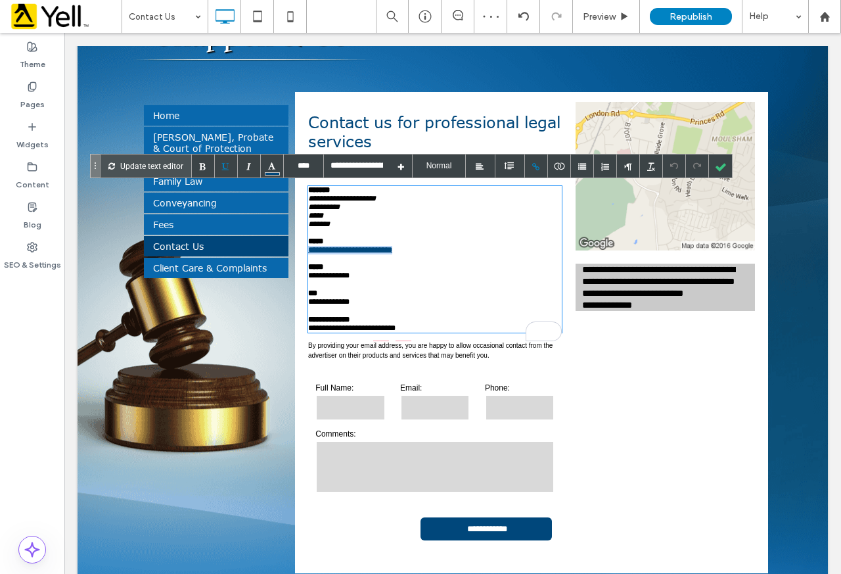
drag, startPoint x: 405, startPoint y: 257, endPoint x: 301, endPoint y: 258, distance: 104.5
click at [301, 258] on div "**********" at bounding box center [531, 332] width 473 height 481
paste div "To enrich screen reader interactions, please activate Accessibility in Grammarl…"
drag, startPoint x: 414, startPoint y: 252, endPoint x: 299, endPoint y: 256, distance: 115.1
click at [299, 256] on div "**********" at bounding box center [531, 332] width 473 height 481
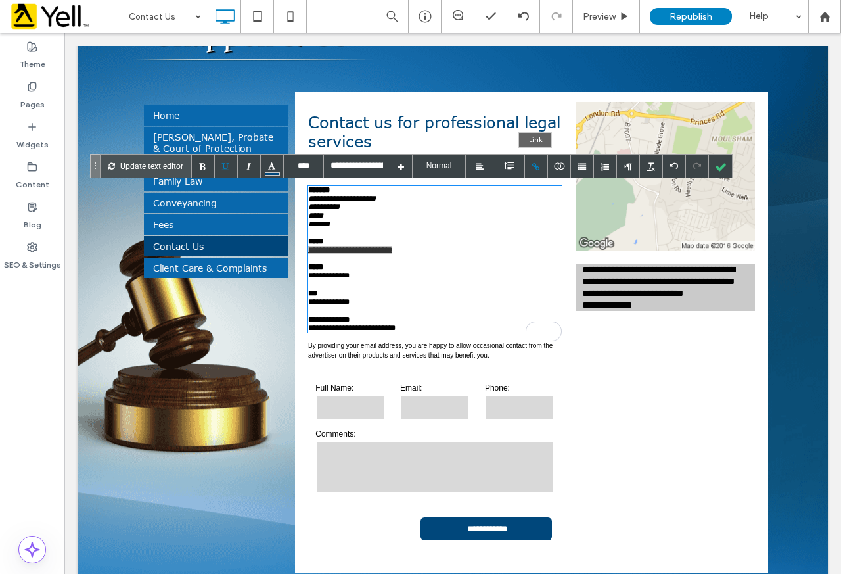
click at [539, 162] on div at bounding box center [536, 165] width 23 height 23
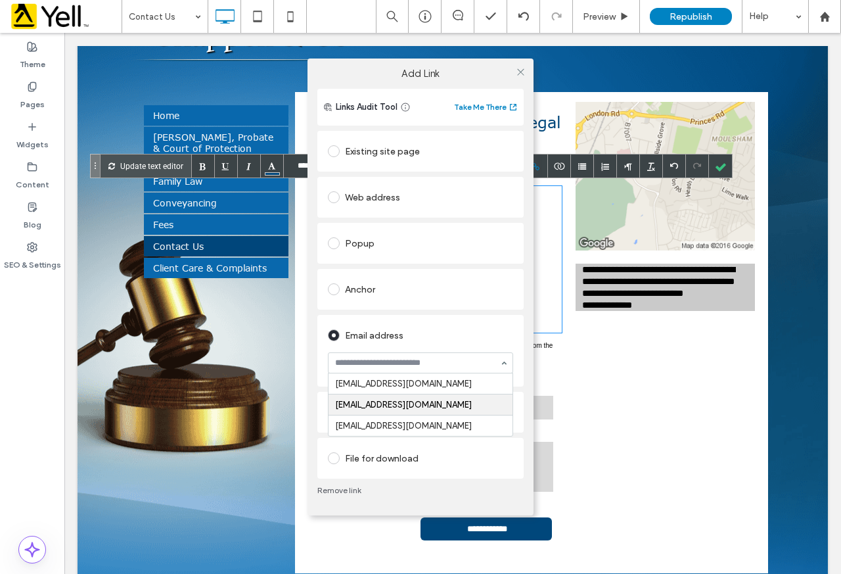
paste input "**********"
type input "**********"
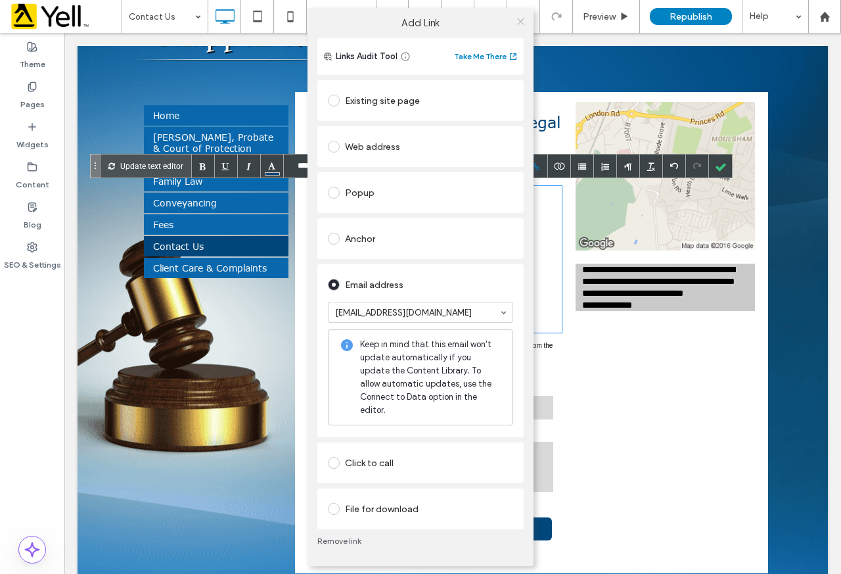
click at [522, 20] on span at bounding box center [521, 21] width 10 height 20
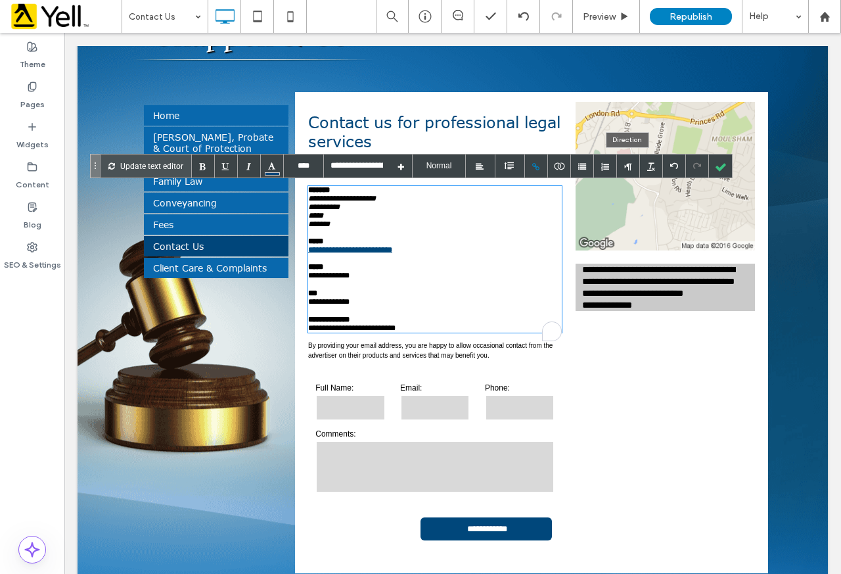
click at [714, 168] on div at bounding box center [720, 165] width 23 height 23
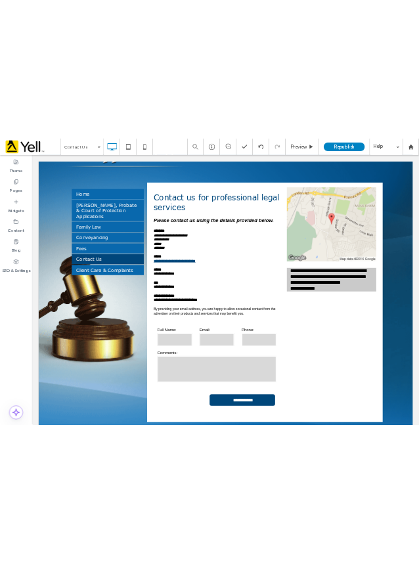
scroll to position [0, 0]
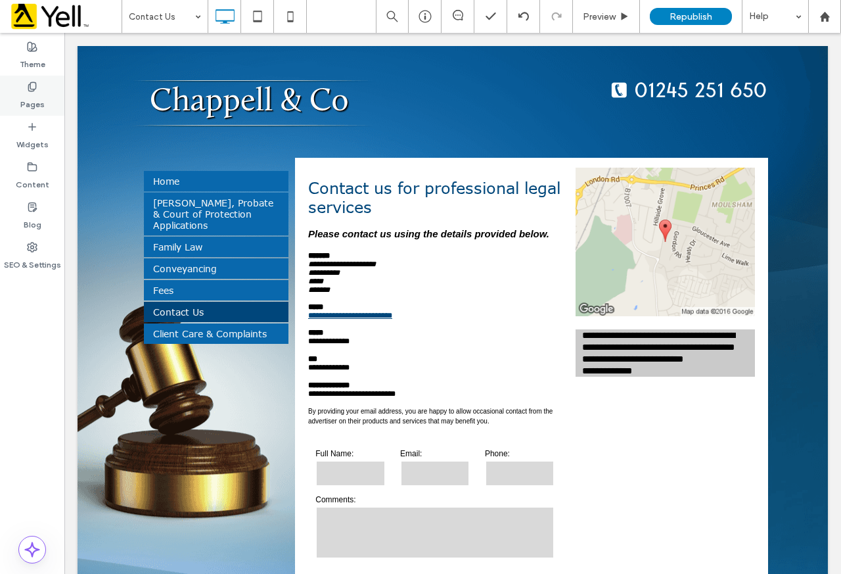
click at [36, 101] on label "Pages" at bounding box center [32, 101] width 24 height 18
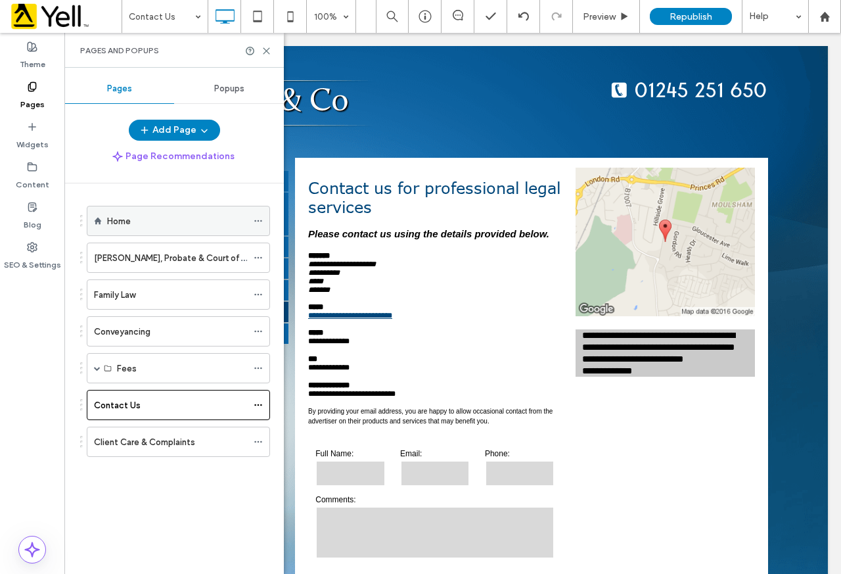
click at [168, 225] on div "Home" at bounding box center [177, 221] width 140 height 14
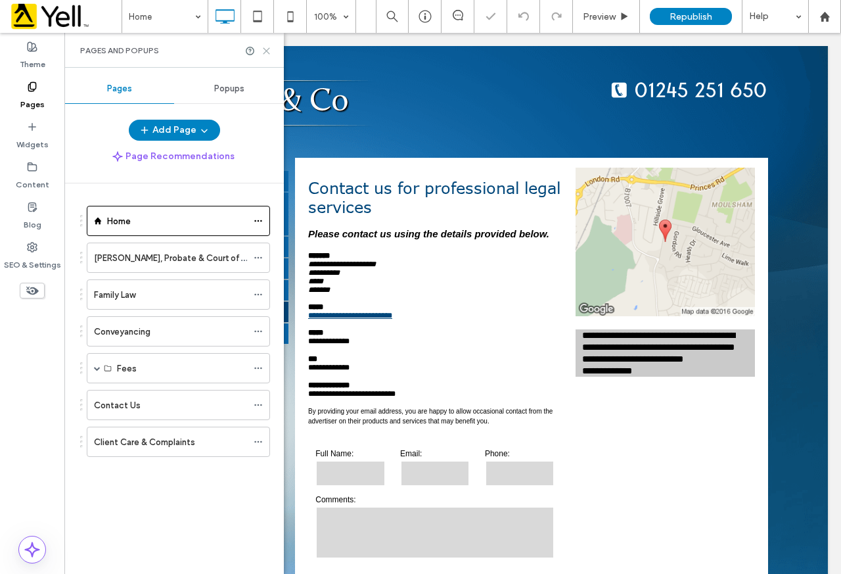
click at [267, 49] on icon at bounding box center [267, 51] width 10 height 10
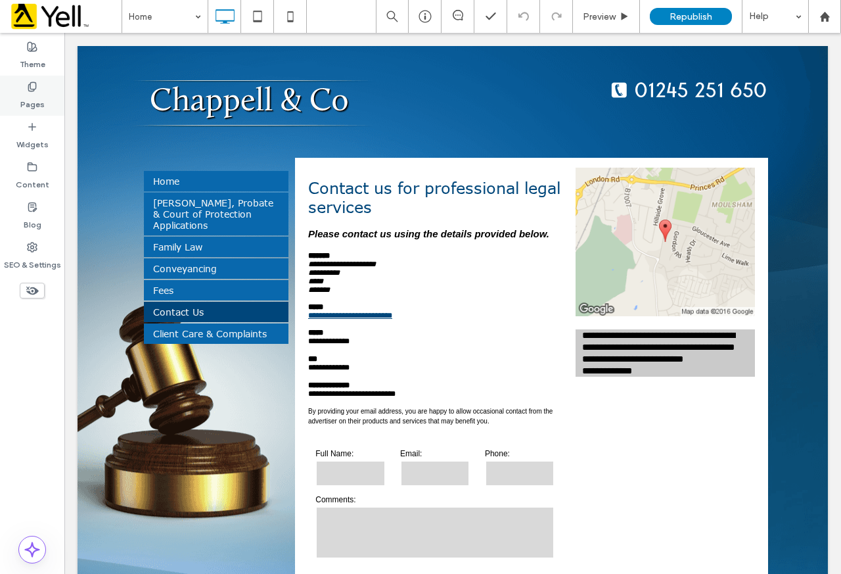
click at [42, 83] on div "Pages" at bounding box center [32, 96] width 64 height 40
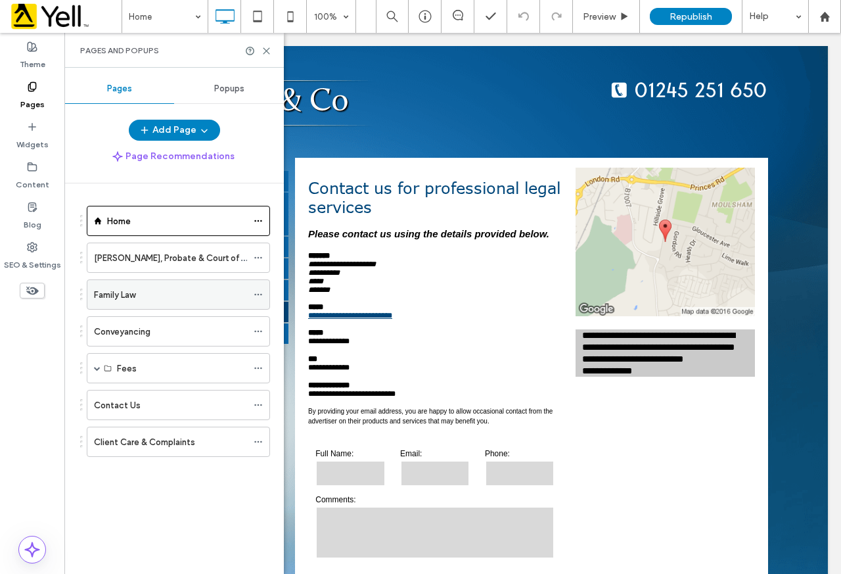
click at [163, 292] on div "Family Law" at bounding box center [170, 295] width 153 height 14
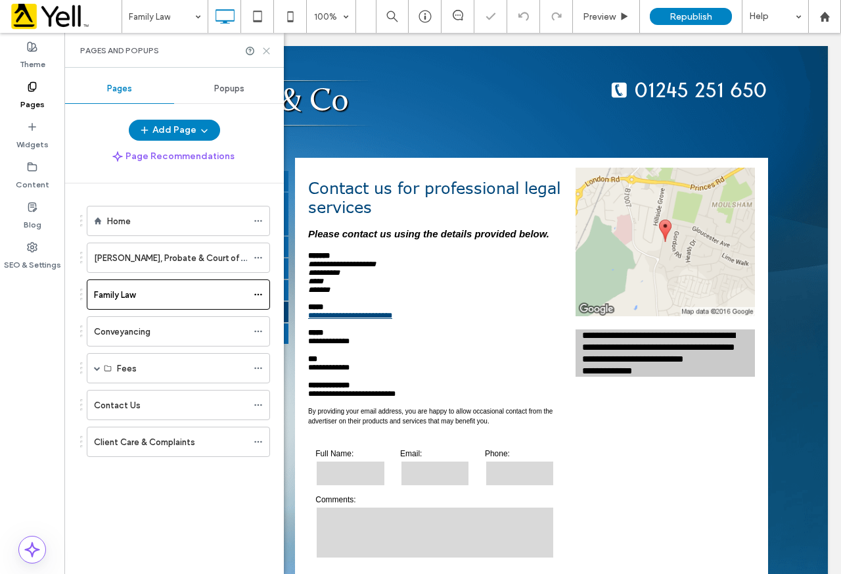
click at [265, 51] on use at bounding box center [266, 51] width 6 height 6
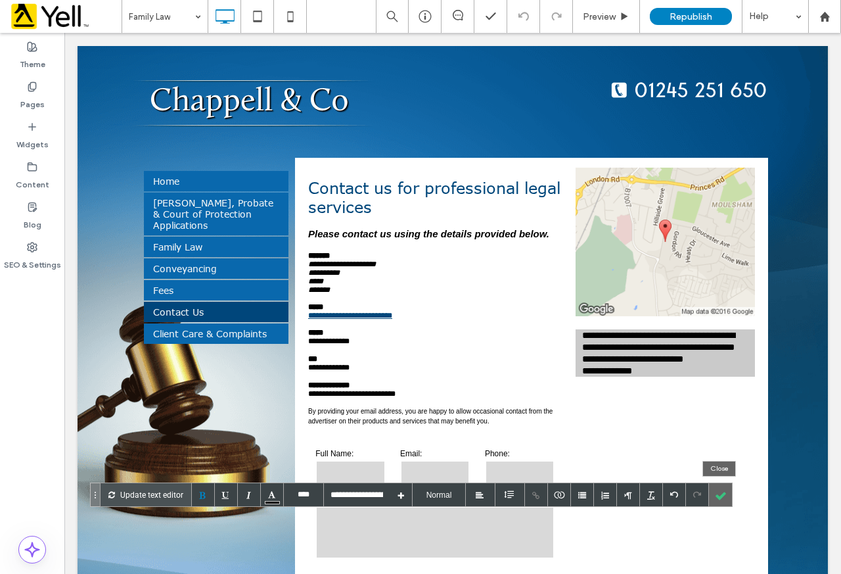
click at [721, 493] on div at bounding box center [720, 494] width 23 height 23
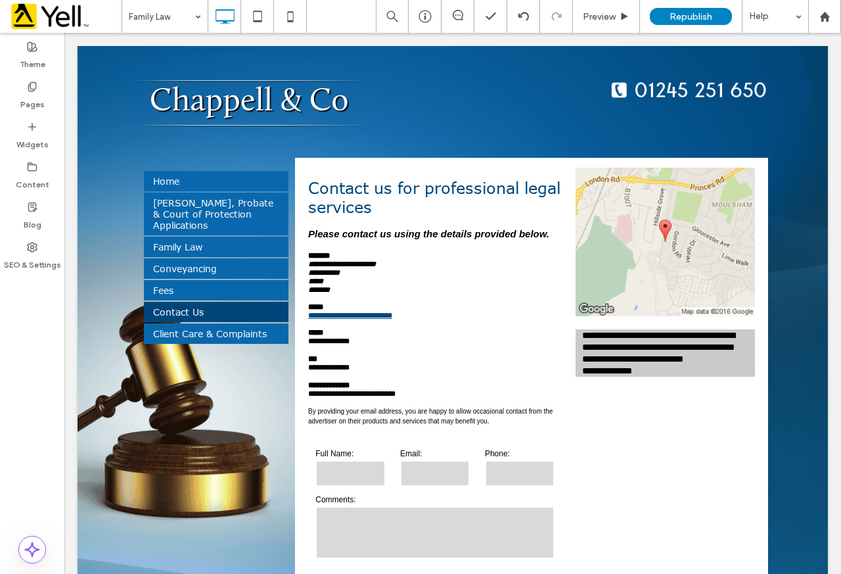
type input "****"
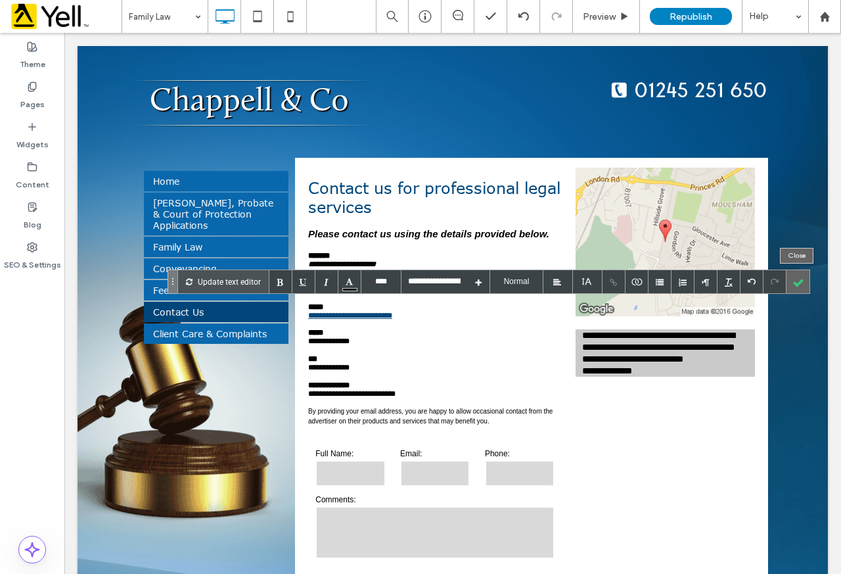
click at [800, 285] on div at bounding box center [798, 281] width 23 height 23
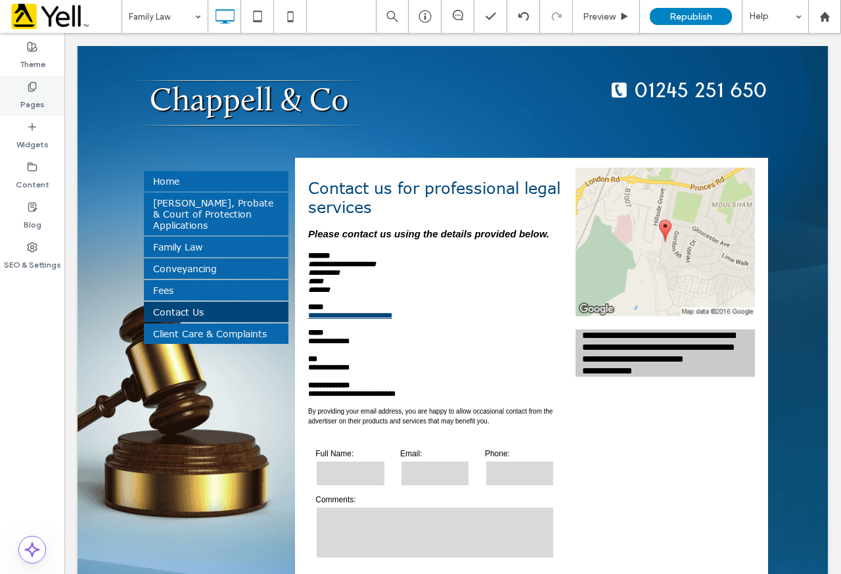
drag, startPoint x: 23, startPoint y: 83, endPoint x: 32, endPoint y: 87, distance: 9.2
click at [24, 84] on div "Pages" at bounding box center [32, 96] width 64 height 40
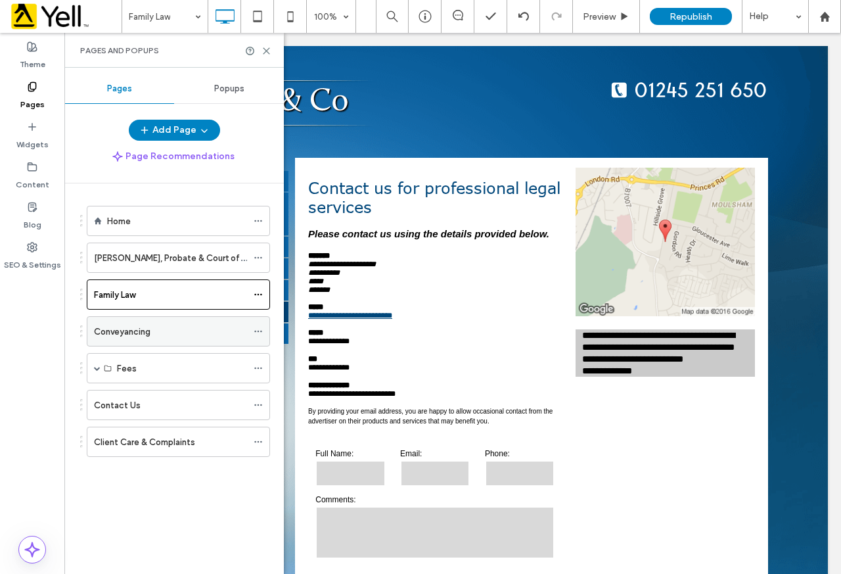
click at [141, 338] on label "Conveyancing" at bounding box center [122, 331] width 57 height 23
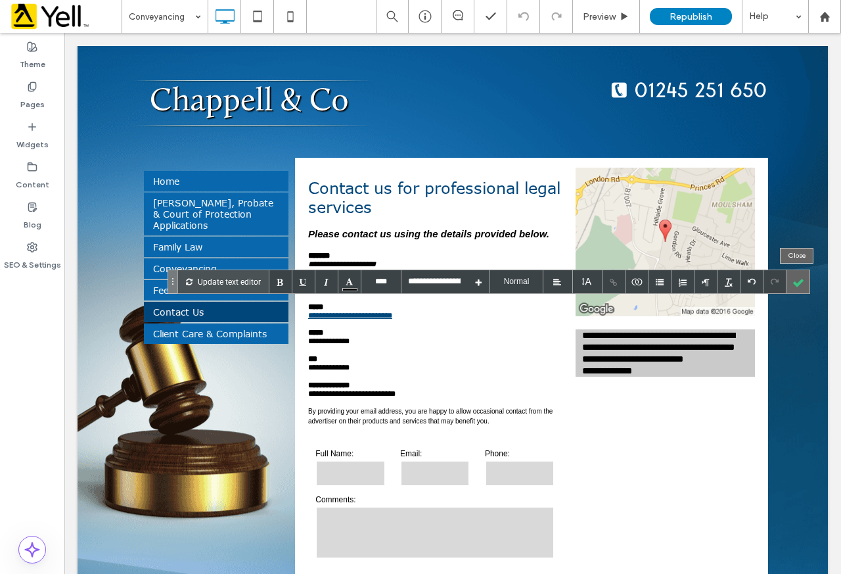
click at [798, 286] on div at bounding box center [798, 281] width 23 height 23
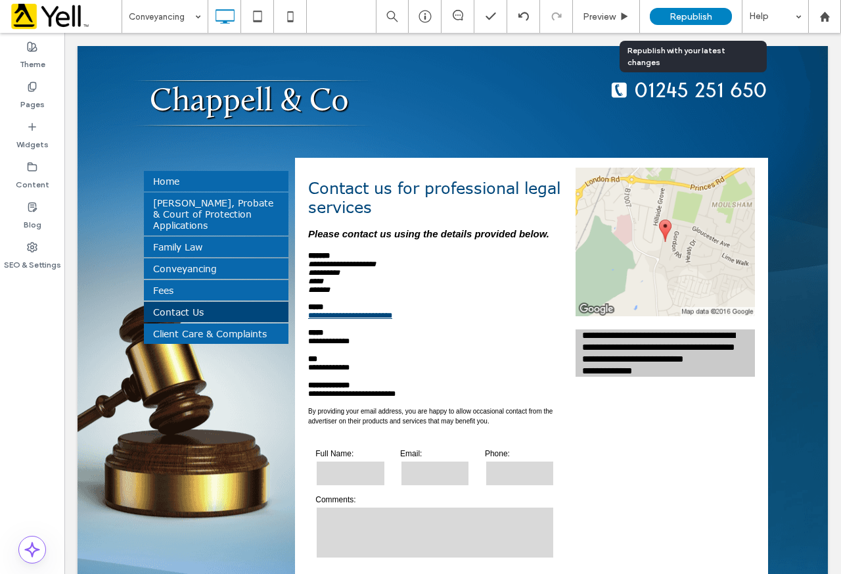
click at [693, 7] on div "Republish" at bounding box center [691, 16] width 82 height 33
click at [693, 14] on span "Republish" at bounding box center [691, 16] width 43 height 11
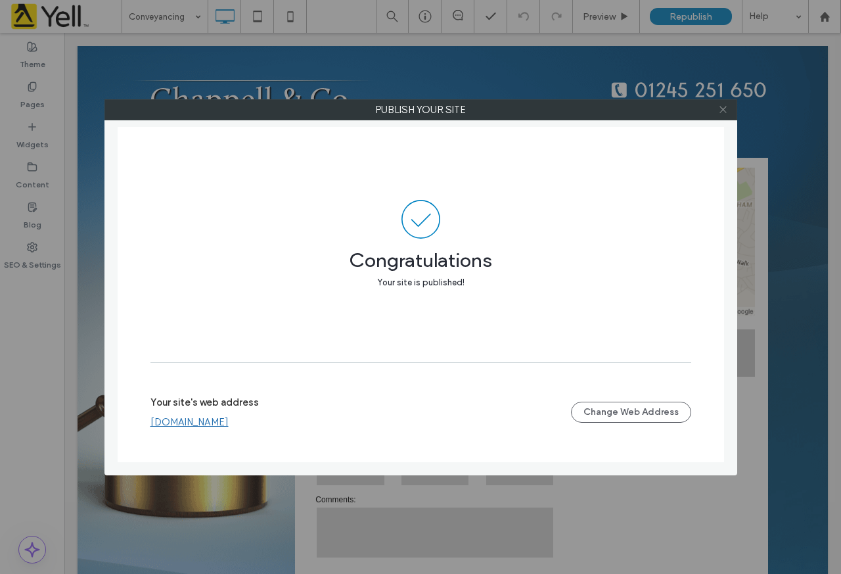
click at [727, 104] on icon at bounding box center [723, 109] width 10 height 10
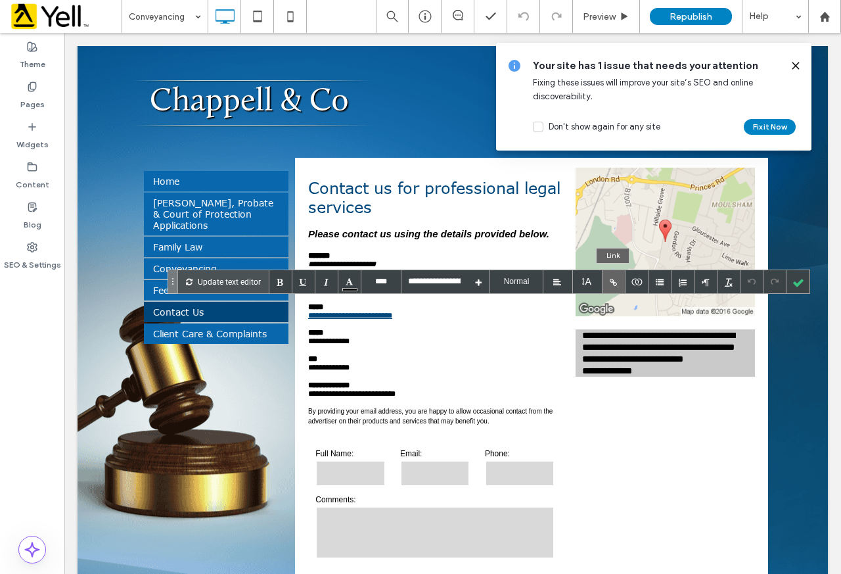
click at [608, 285] on div at bounding box center [614, 281] width 23 height 23
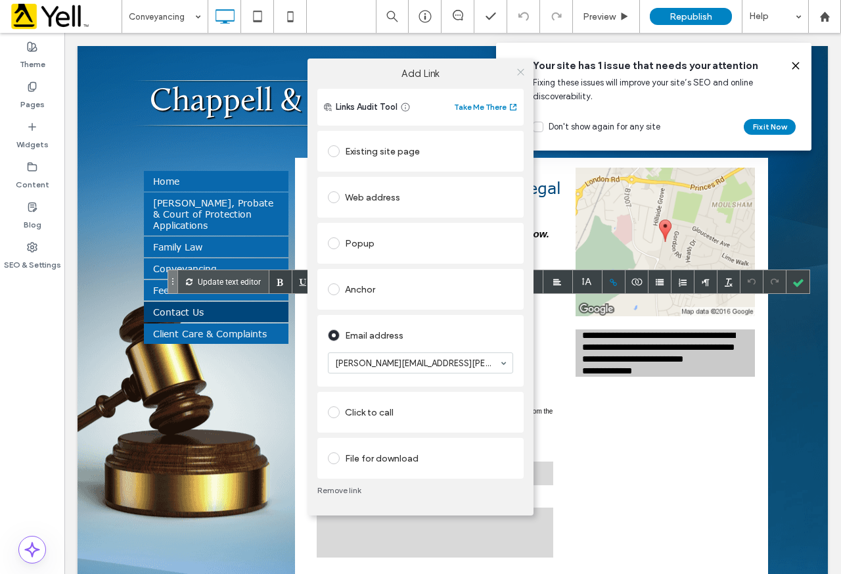
click at [520, 74] on icon at bounding box center [521, 72] width 10 height 10
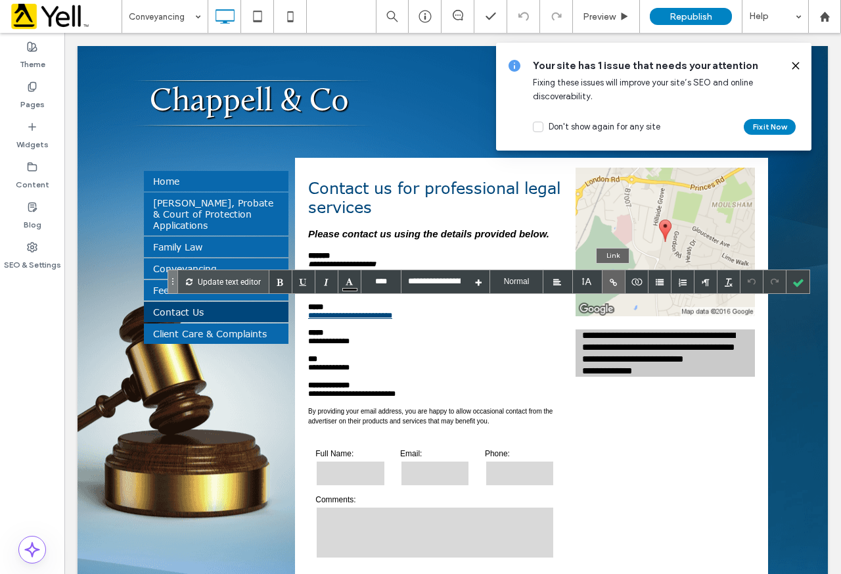
click at [611, 281] on div at bounding box center [614, 281] width 23 height 23
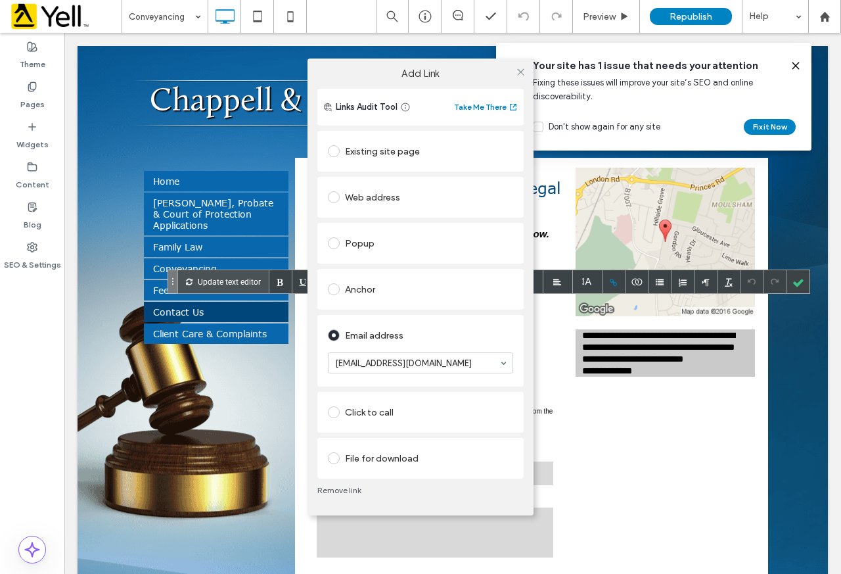
click at [798, 285] on div "Add Link Links Audit Tool Take Me There Existing site page Web address Popup An…" at bounding box center [420, 287] width 841 height 574
drag, startPoint x: 516, startPoint y: 75, endPoint x: 524, endPoint y: 76, distance: 7.9
click at [516, 76] on icon at bounding box center [521, 72] width 10 height 10
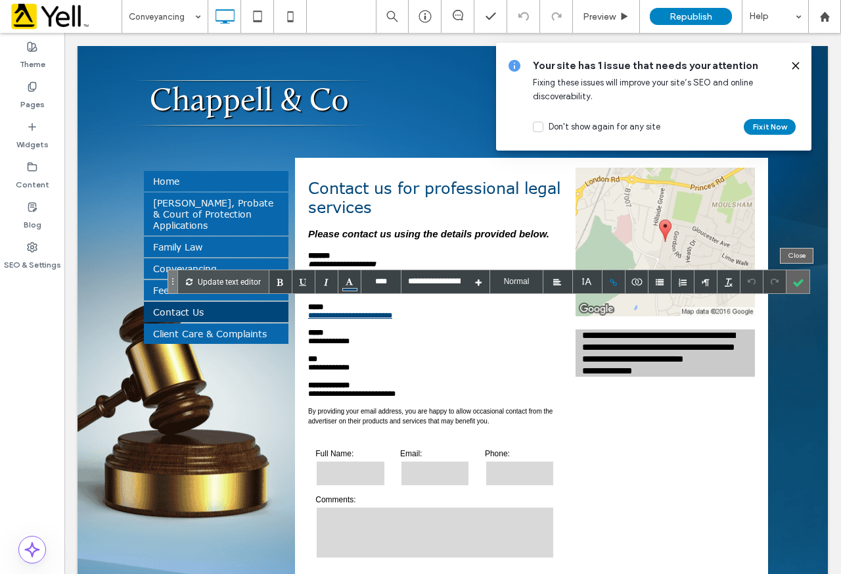
click at [797, 285] on div at bounding box center [798, 281] width 23 height 23
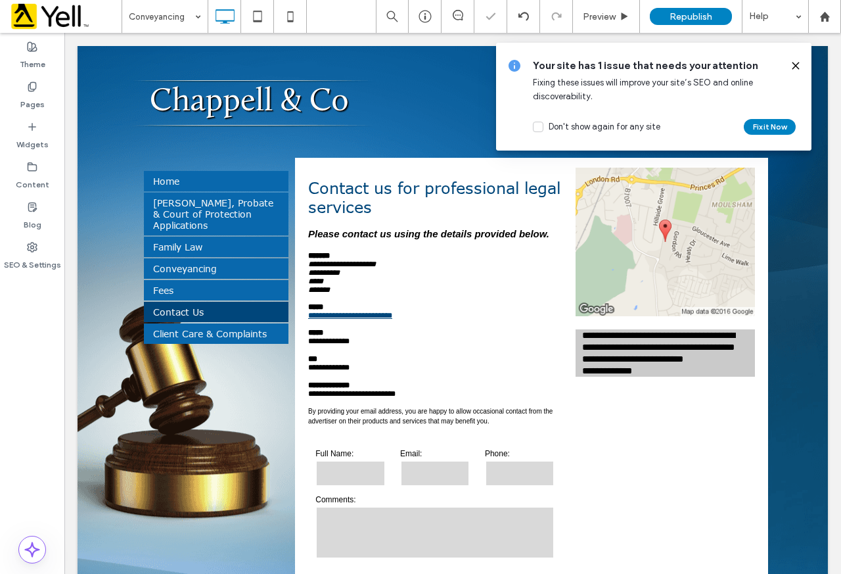
click at [793, 66] on icon at bounding box center [795, 65] width 11 height 11
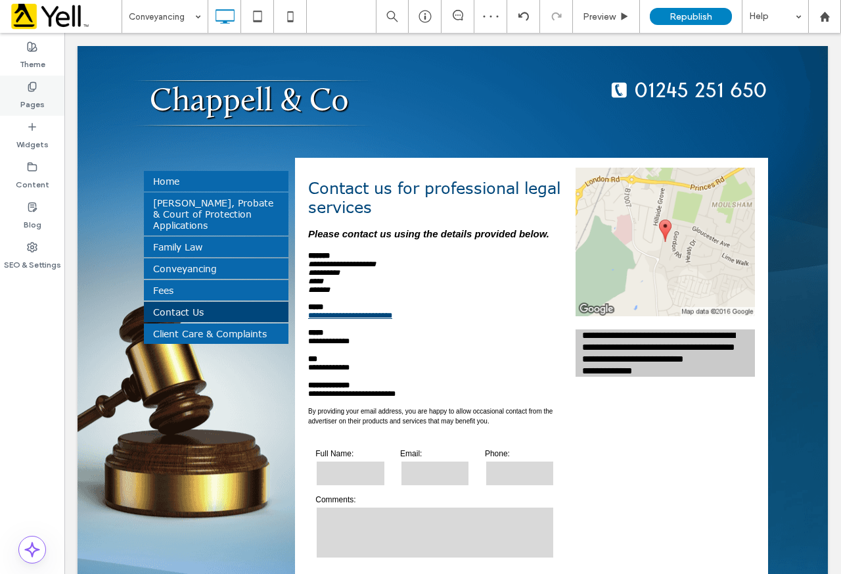
click at [34, 91] on use at bounding box center [31, 86] width 7 height 9
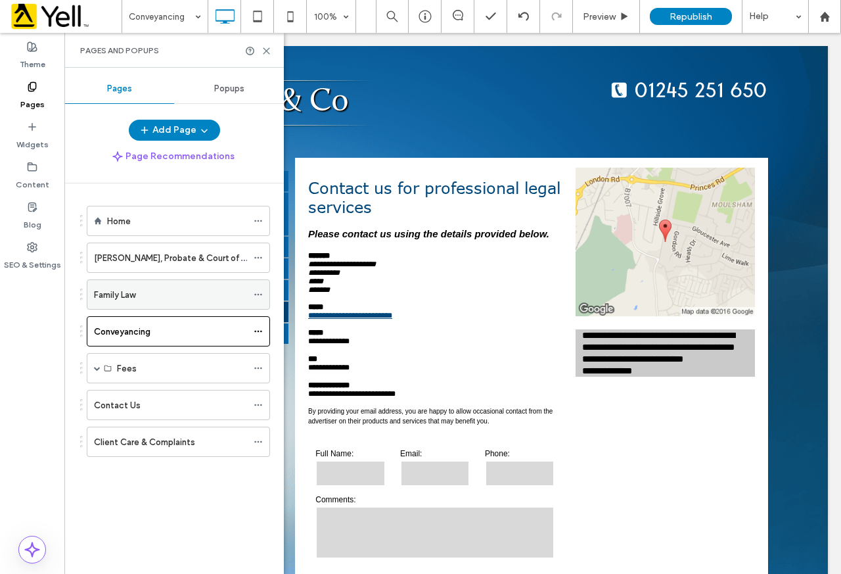
click at [146, 291] on div "Family Law" at bounding box center [170, 295] width 153 height 14
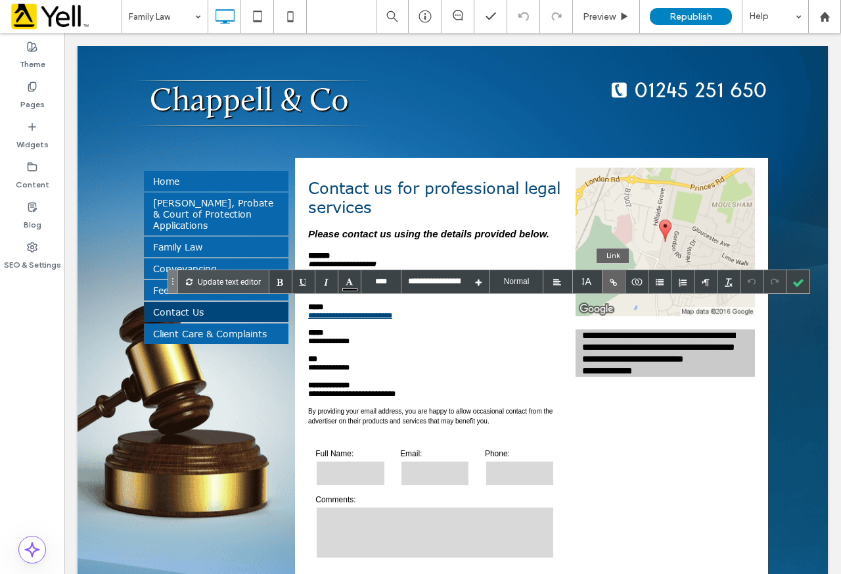
click at [618, 286] on div at bounding box center [614, 281] width 23 height 23
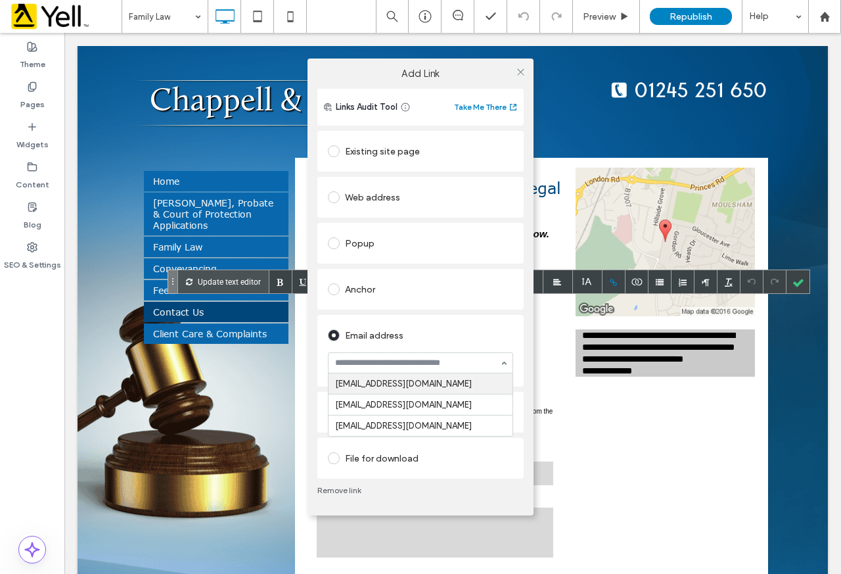
click at [465, 311] on div "Existing site page Web address Popup Anchor Email address enquiries@chappelland…" at bounding box center [420, 303] width 206 height 350
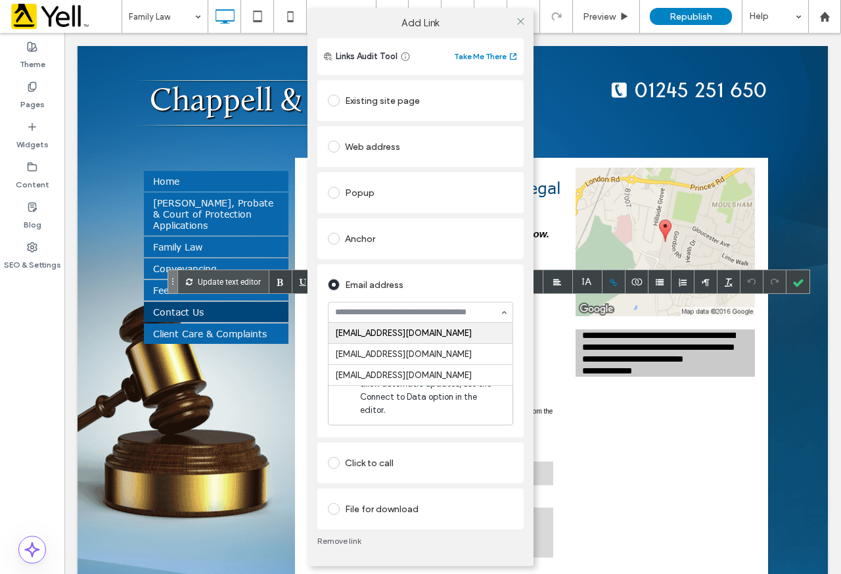
click at [635, 360] on div "Add Link Links Audit Tool Take Me There Existing site page Web address Popup An…" at bounding box center [420, 287] width 841 height 574
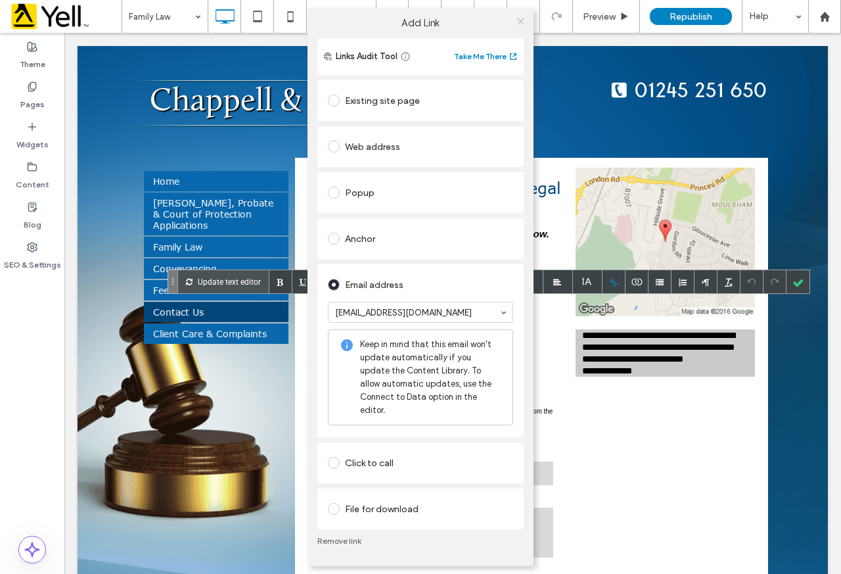
click at [520, 26] on icon at bounding box center [521, 21] width 10 height 10
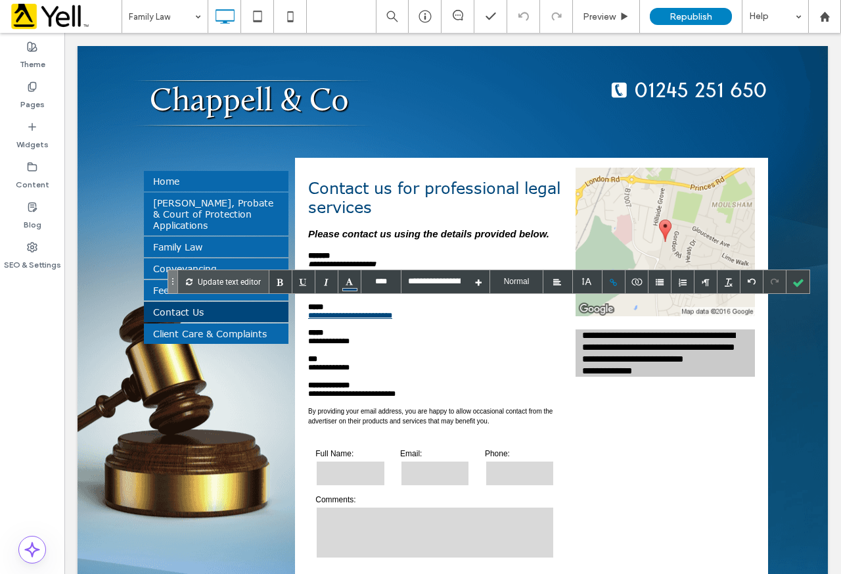
click at [610, 284] on div at bounding box center [614, 281] width 23 height 23
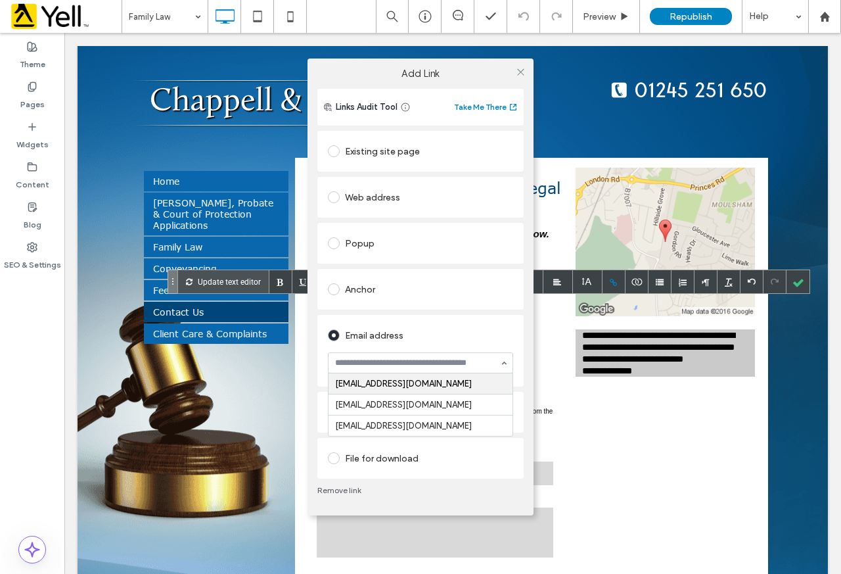
paste input "**********"
type input "**********"
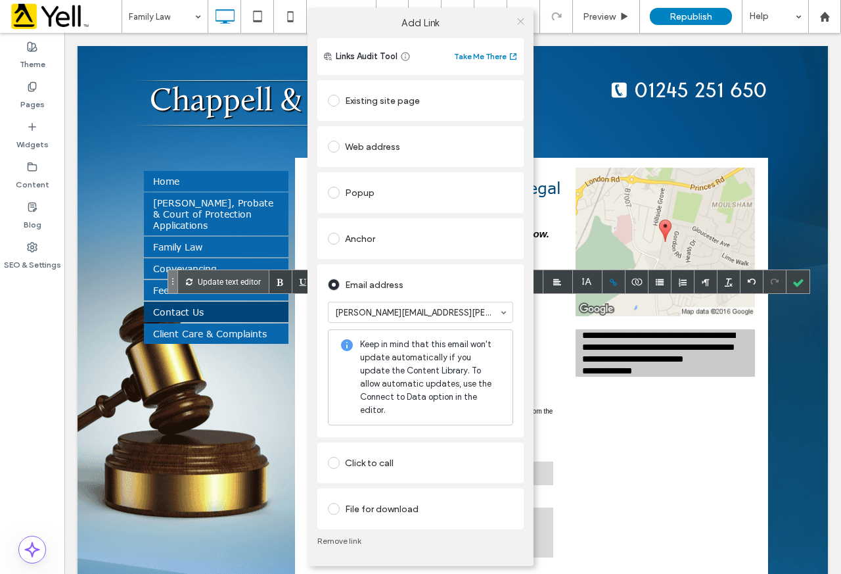
click at [524, 31] on span at bounding box center [521, 21] width 10 height 20
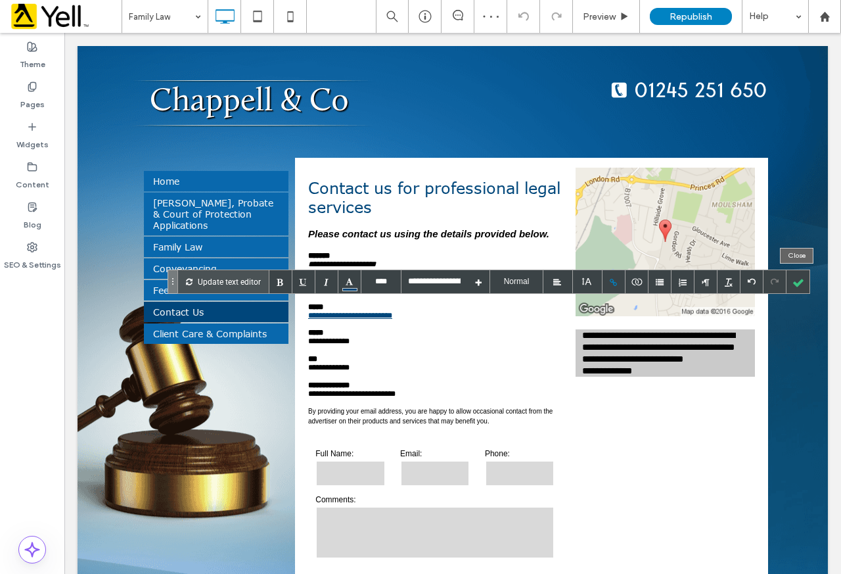
click at [798, 285] on div at bounding box center [798, 281] width 23 height 23
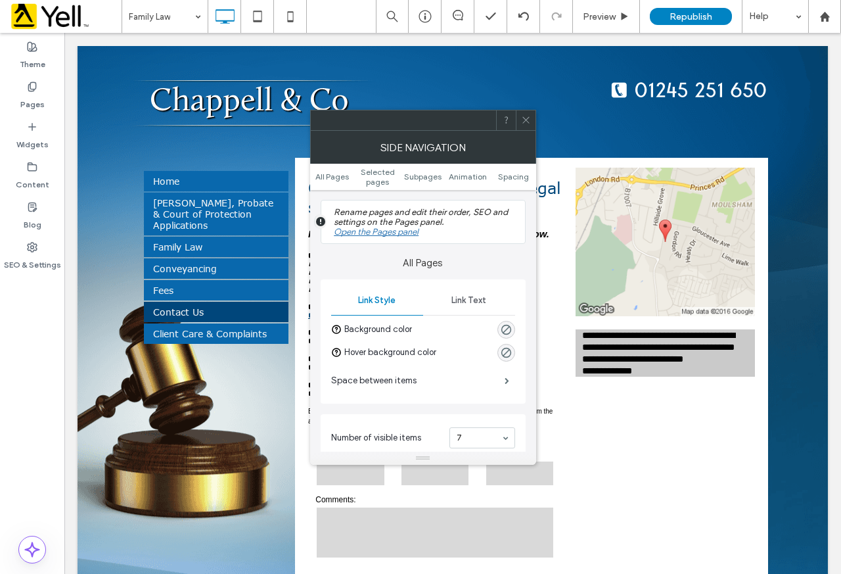
click at [528, 127] on span at bounding box center [526, 120] width 10 height 20
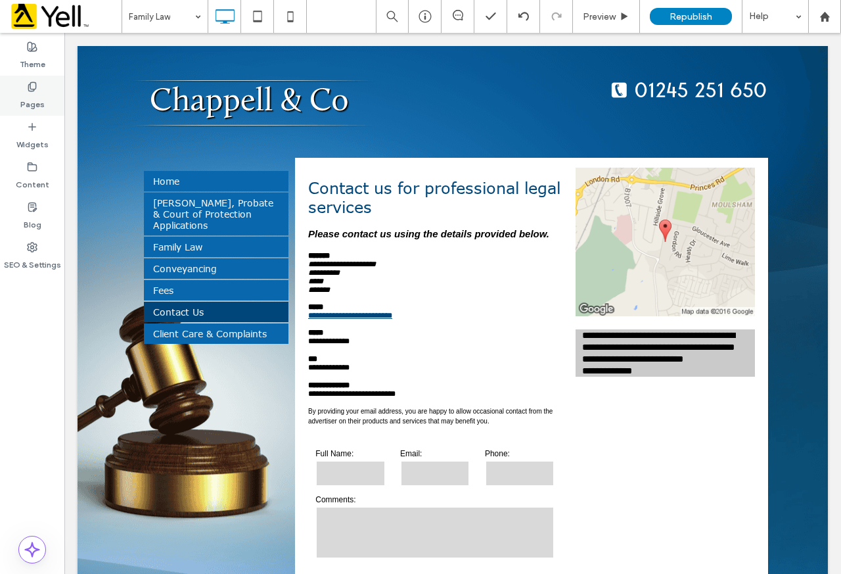
click at [35, 99] on label "Pages" at bounding box center [32, 101] width 24 height 18
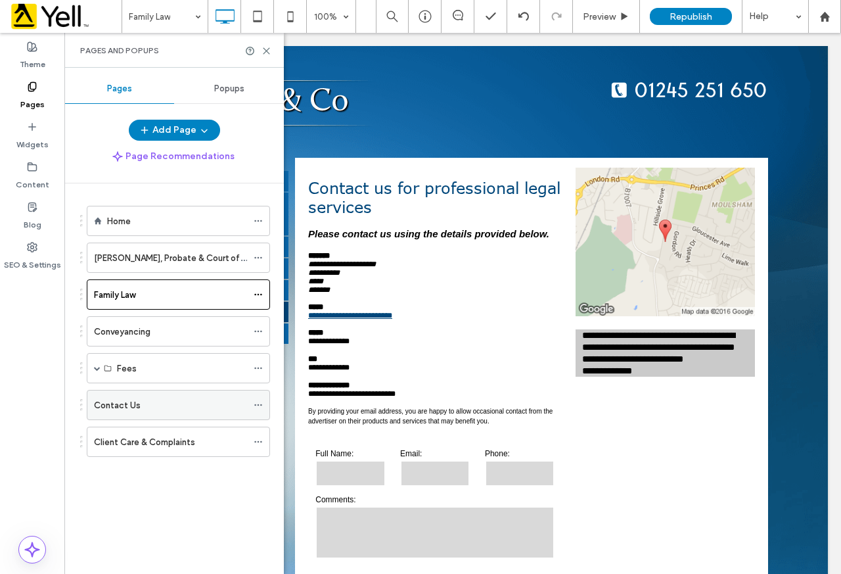
click at [164, 403] on div "Contact Us" at bounding box center [170, 405] width 153 height 14
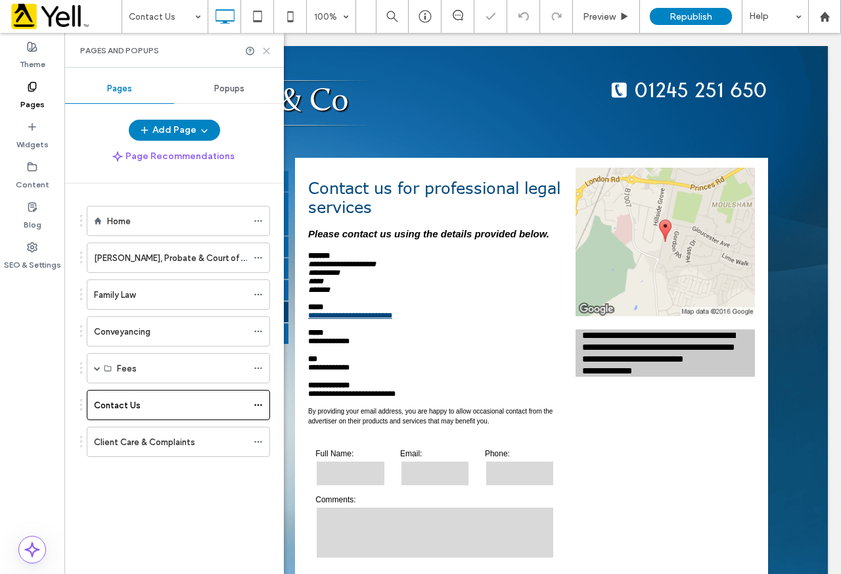
click at [266, 52] on icon at bounding box center [267, 51] width 10 height 10
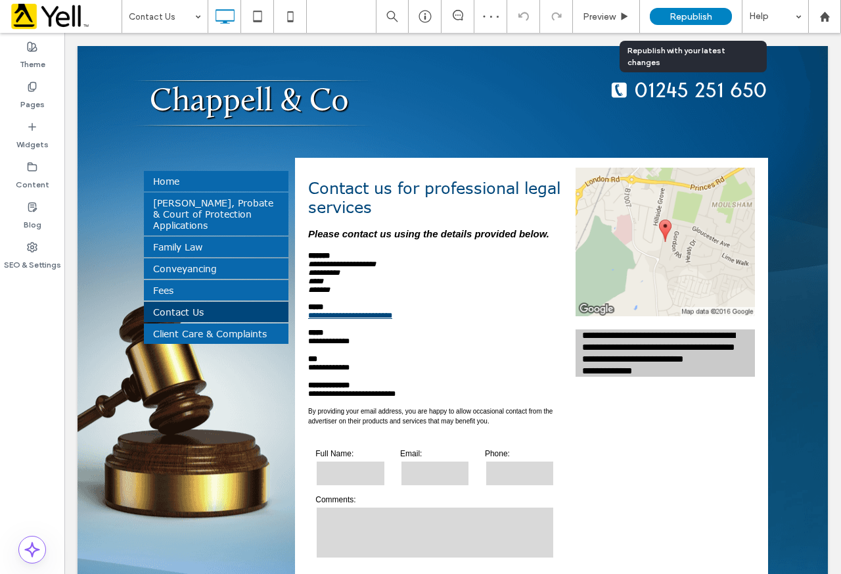
click at [681, 21] on span "Republish" at bounding box center [691, 16] width 43 height 11
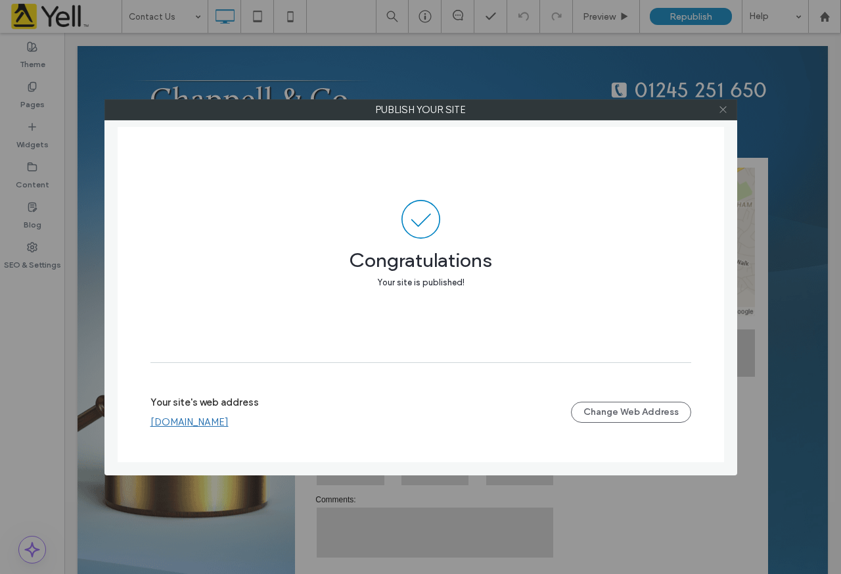
click at [720, 110] on icon at bounding box center [723, 109] width 10 height 10
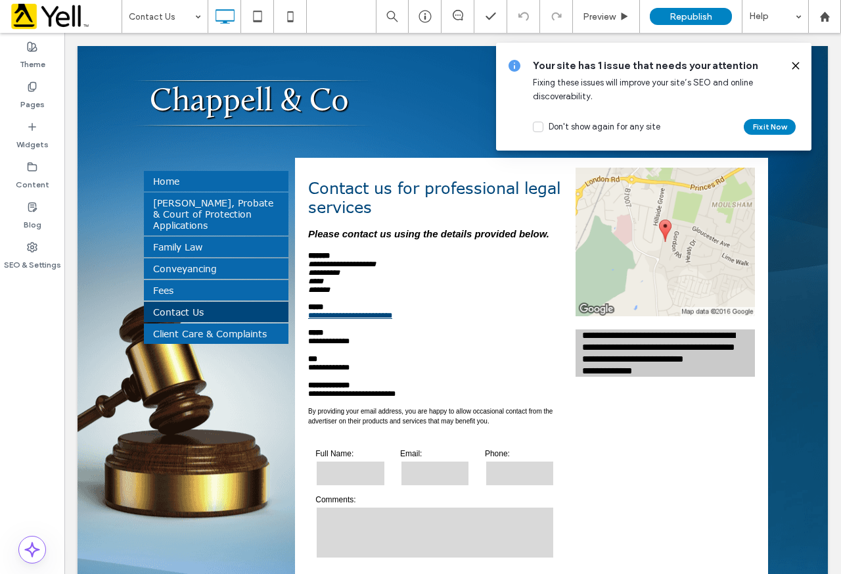
click at [24, 487] on div "Theme Pages Widgets Content Blog SEO & Settings" at bounding box center [32, 303] width 64 height 541
